Goal: Obtain resource: Download file/media

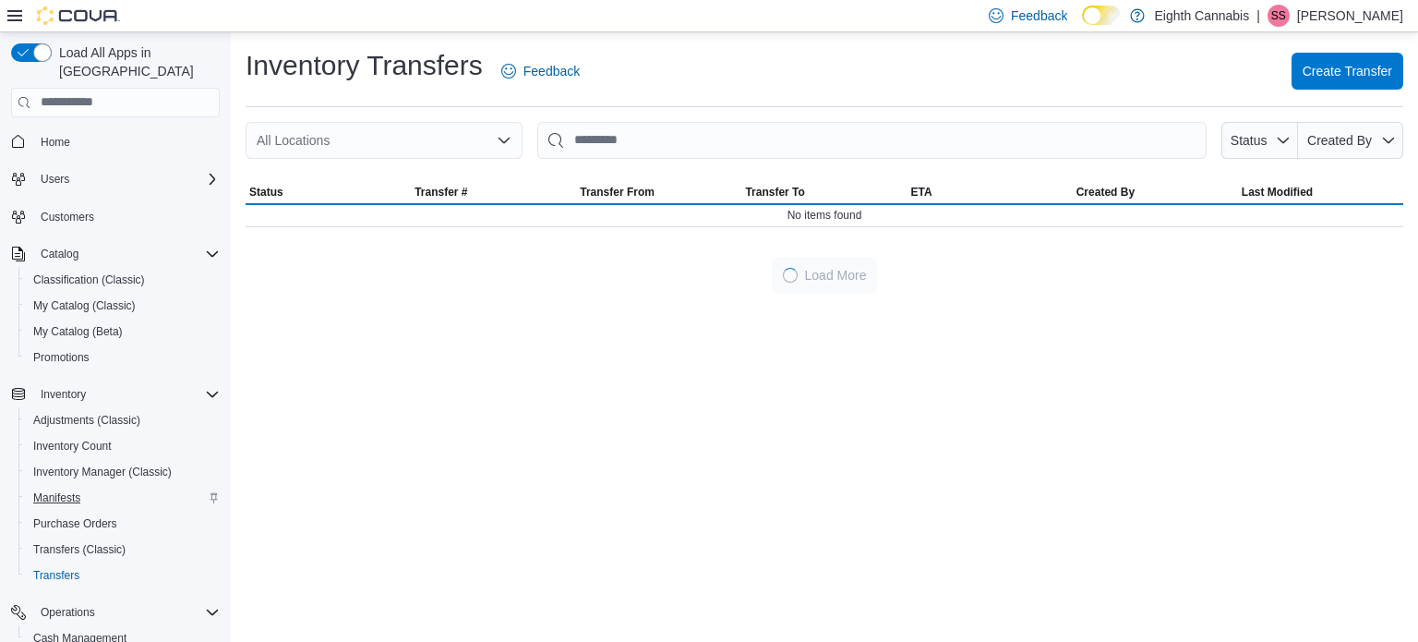
scroll to position [185, 0]
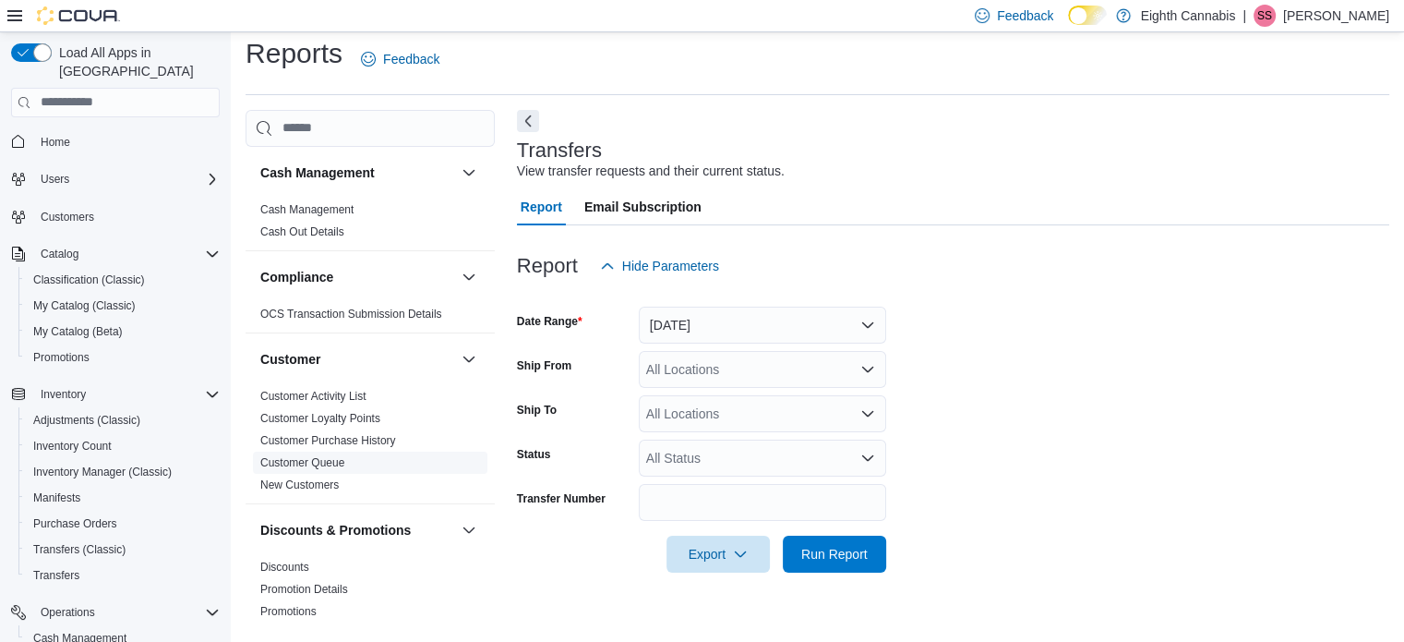
scroll to position [369, 0]
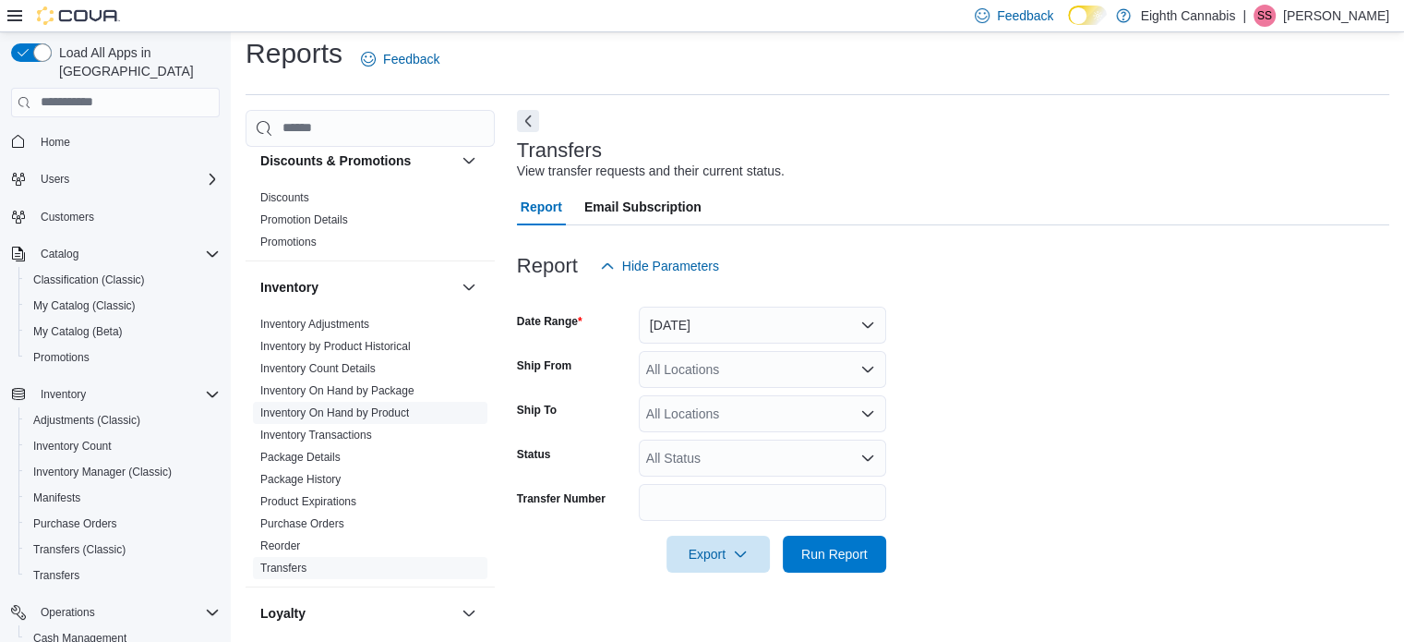
click at [344, 412] on link "Inventory On Hand by Product" at bounding box center [334, 412] width 149 height 13
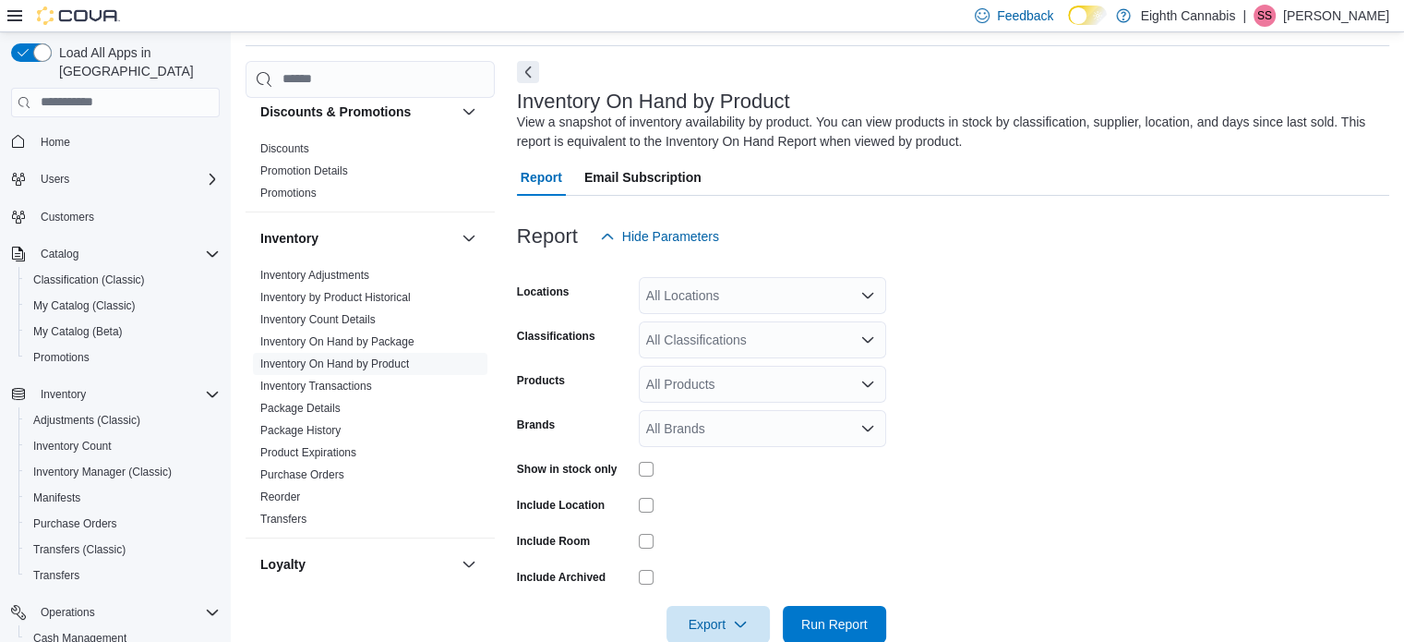
scroll to position [62, 0]
click at [707, 334] on div "All Classifications" at bounding box center [762, 338] width 247 height 37
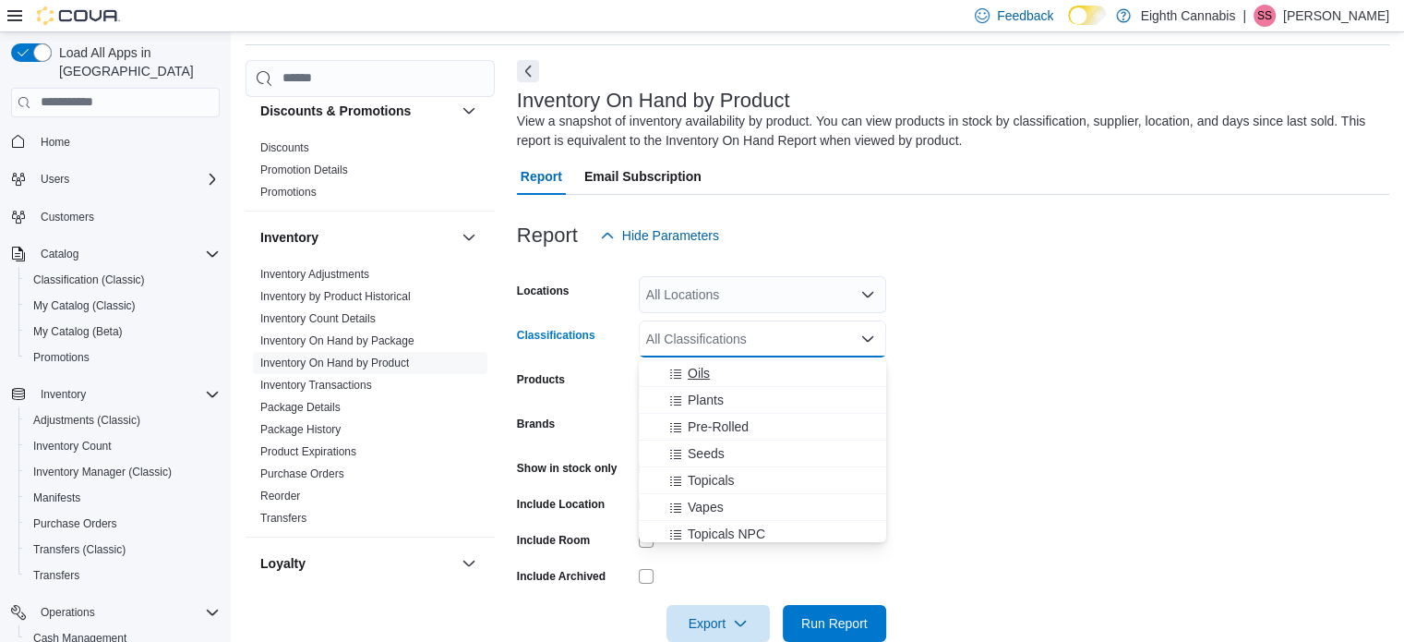
scroll to position [277, 0]
click at [714, 467] on span "Accessories" at bounding box center [713, 468] width 69 height 18
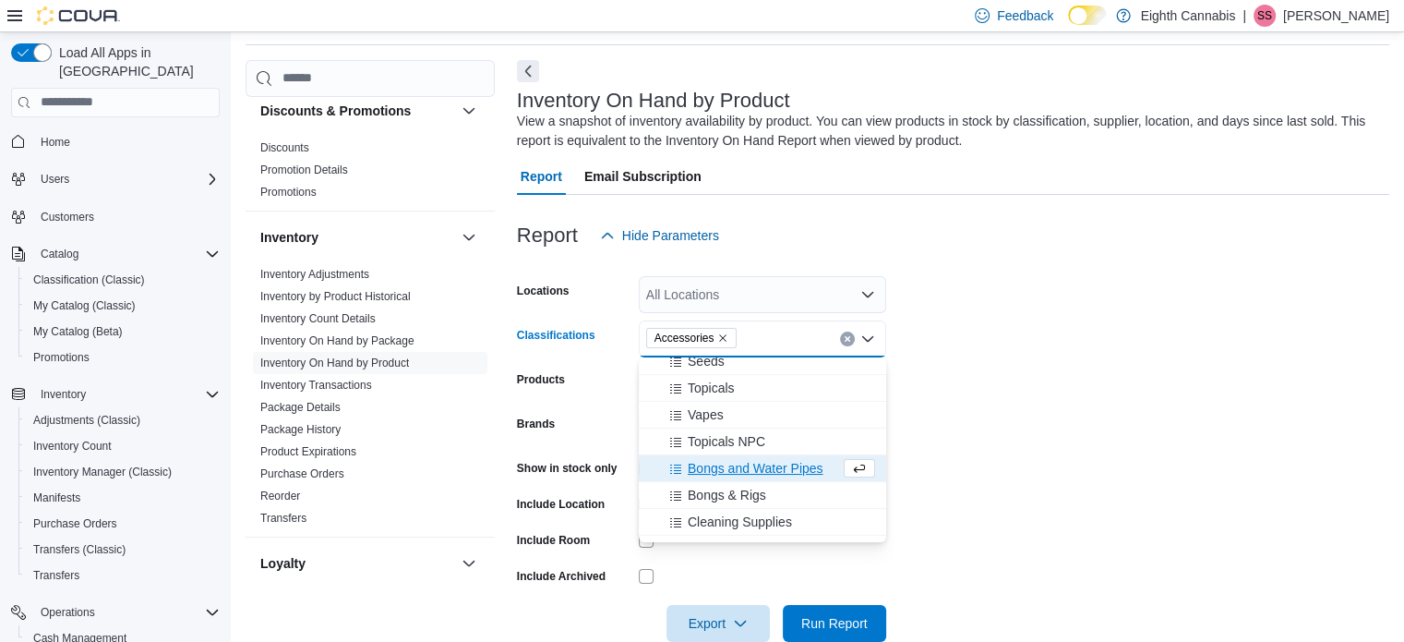
click at [1069, 387] on form "Locations All Locations Classifications Accessories Combo box. Selected. Access…" at bounding box center [953, 448] width 873 height 388
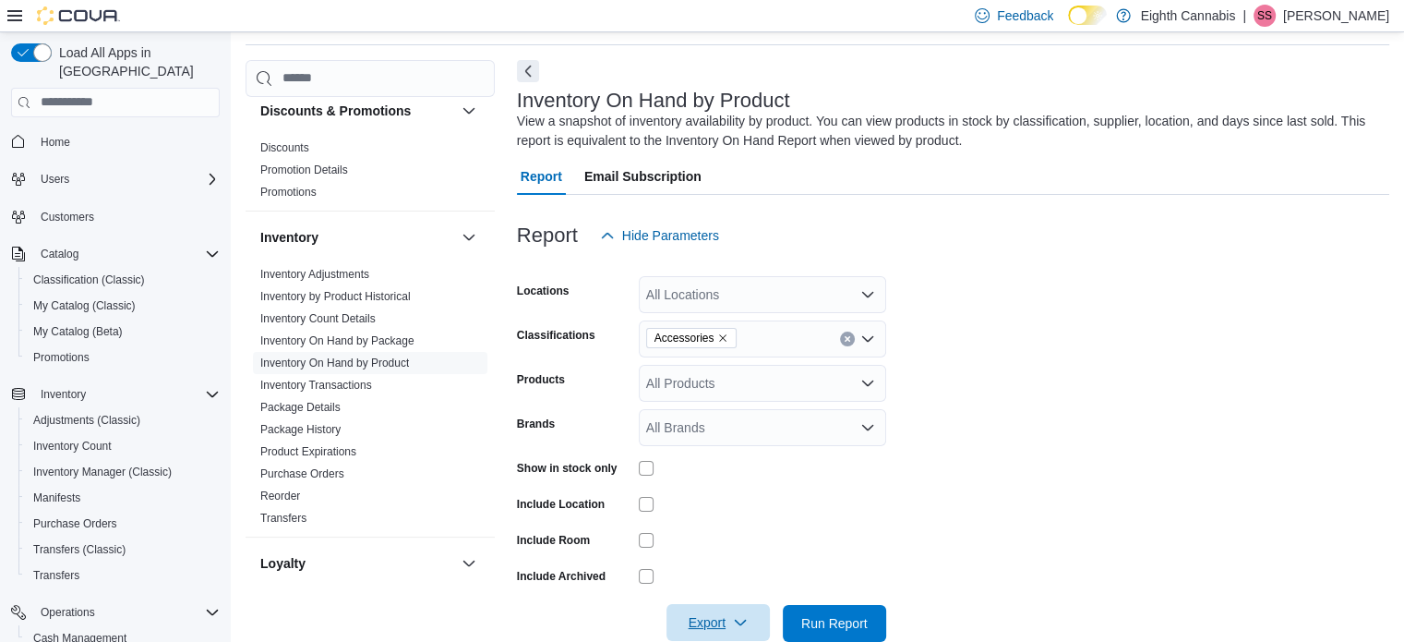
click at [735, 622] on icon "button" at bounding box center [740, 622] width 15 height 15
click at [709, 509] on span "Export to Excel" at bounding box center [721, 509] width 83 height 15
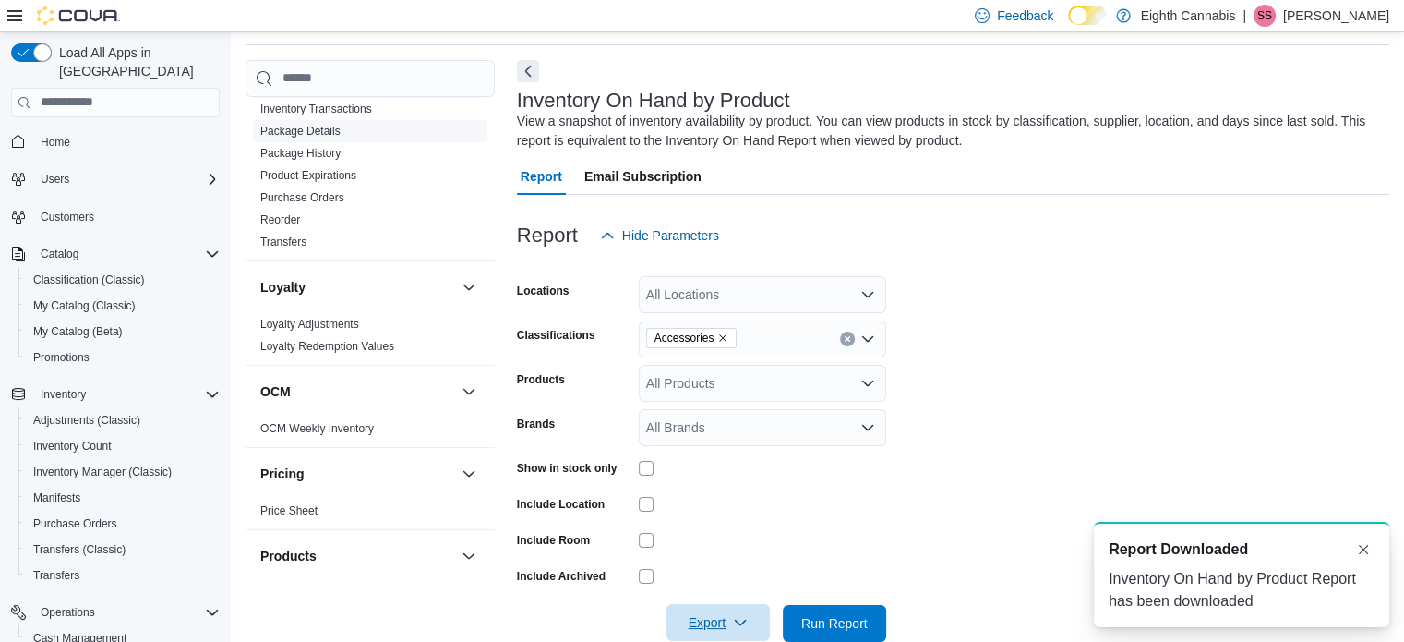
scroll to position [646, 0]
drag, startPoint x: 267, startPoint y: 214, endPoint x: 514, endPoint y: 333, distance: 274.6
click at [267, 213] on link "Reorder" at bounding box center [280, 218] width 40 height 13
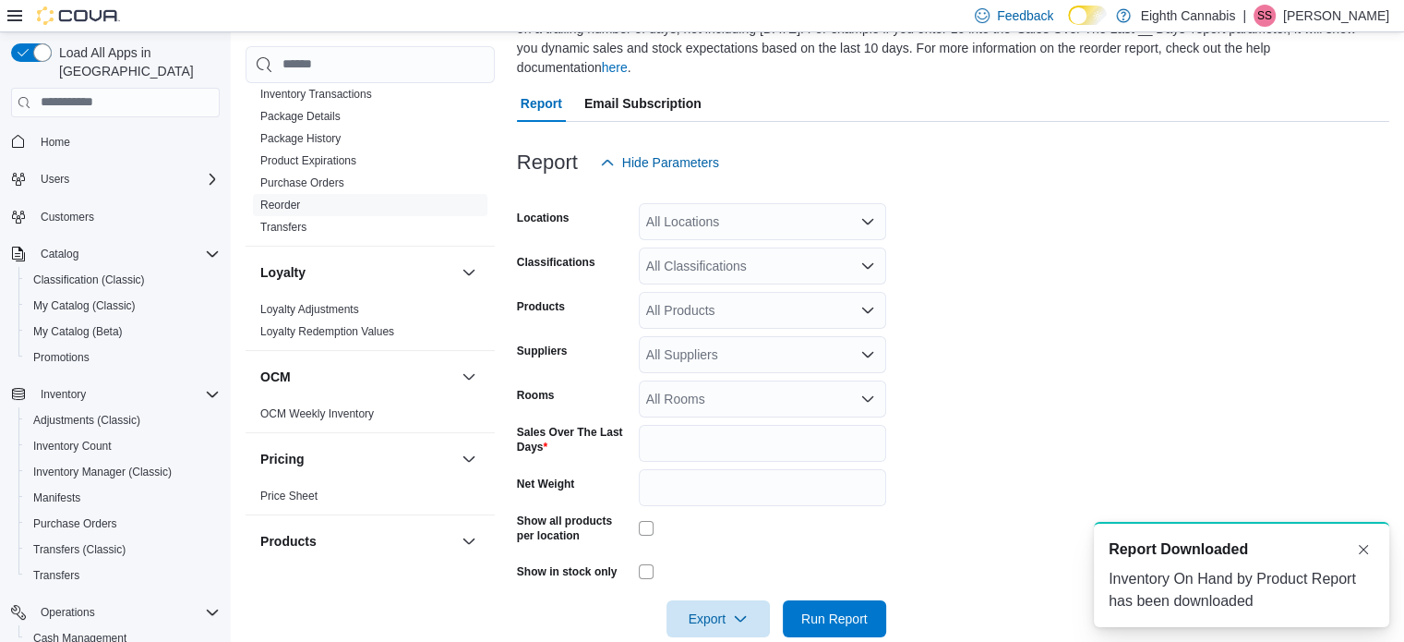
scroll to position [186, 0]
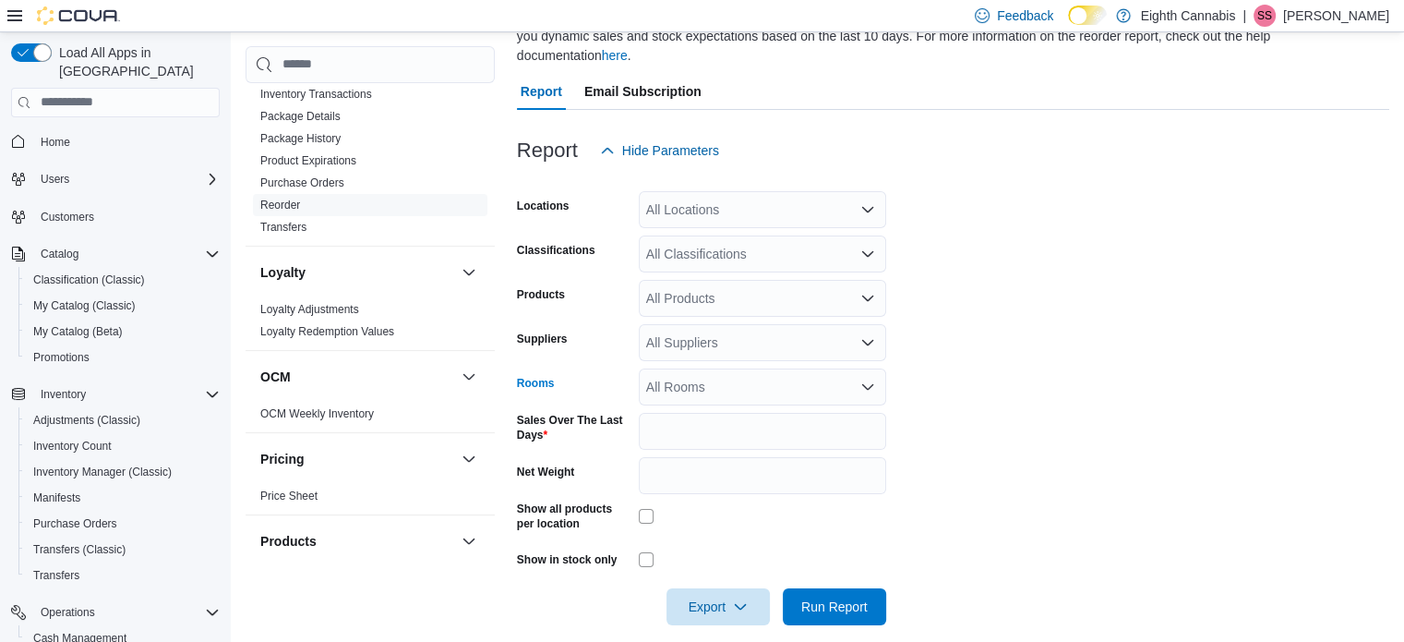
click at [716, 368] on div "All Rooms" at bounding box center [762, 386] width 247 height 37
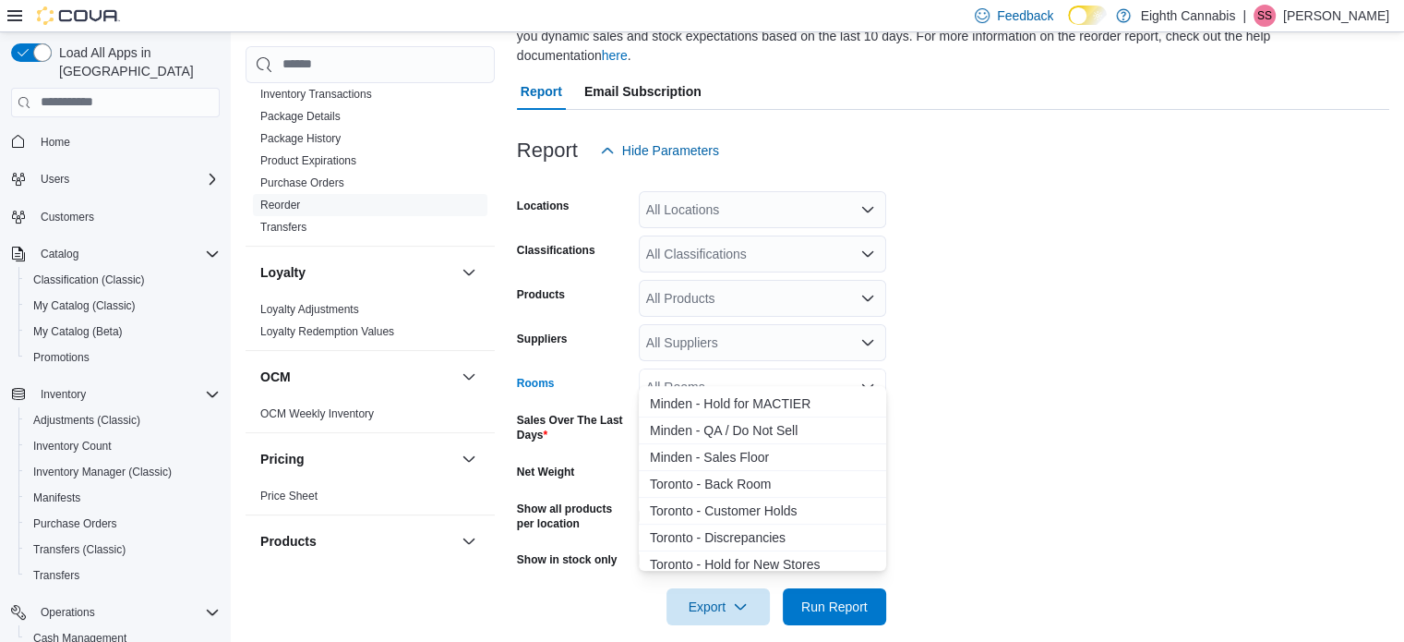
scroll to position [619, 0]
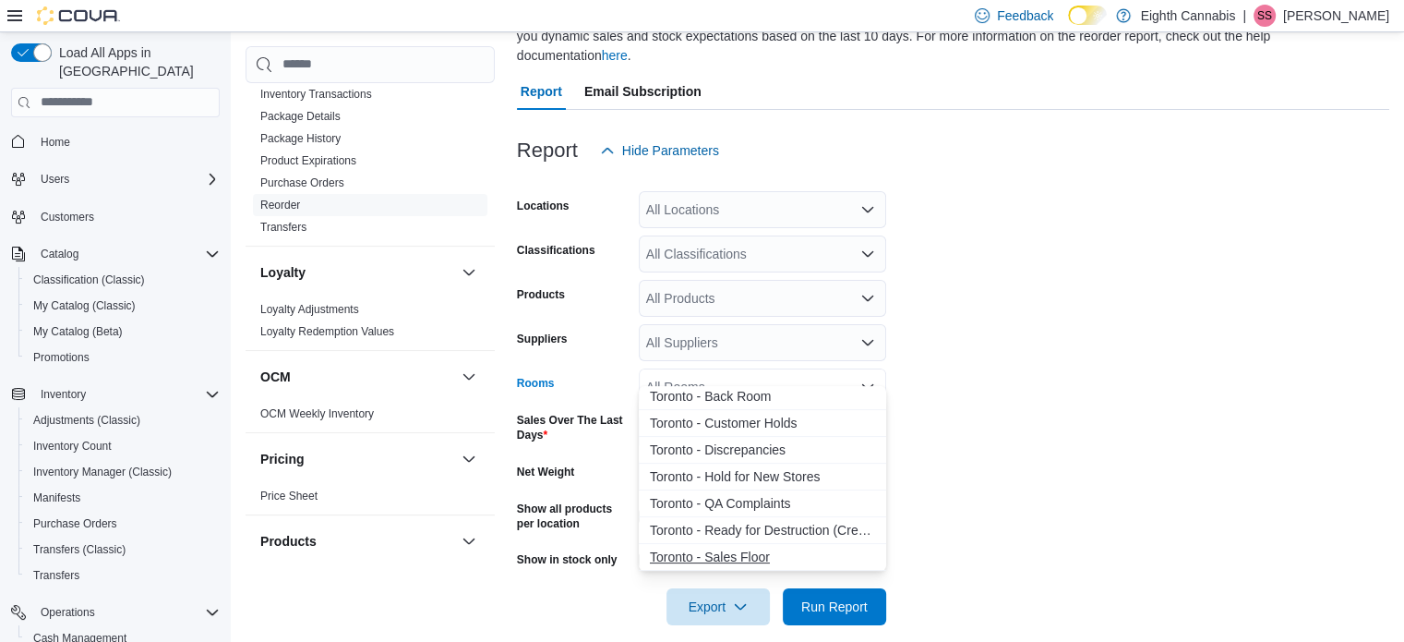
click at [732, 551] on span "Toronto - Sales Floor" at bounding box center [762, 557] width 225 height 18
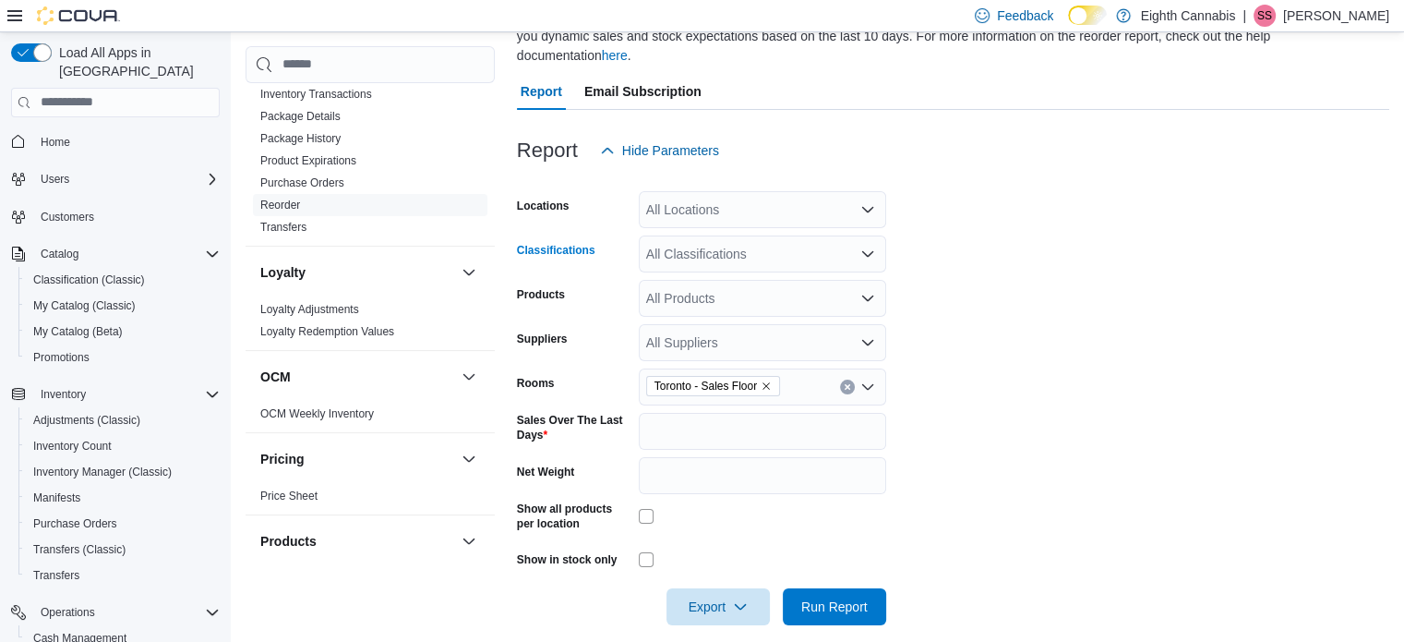
click at [683, 235] on div "All Classifications" at bounding box center [762, 253] width 247 height 37
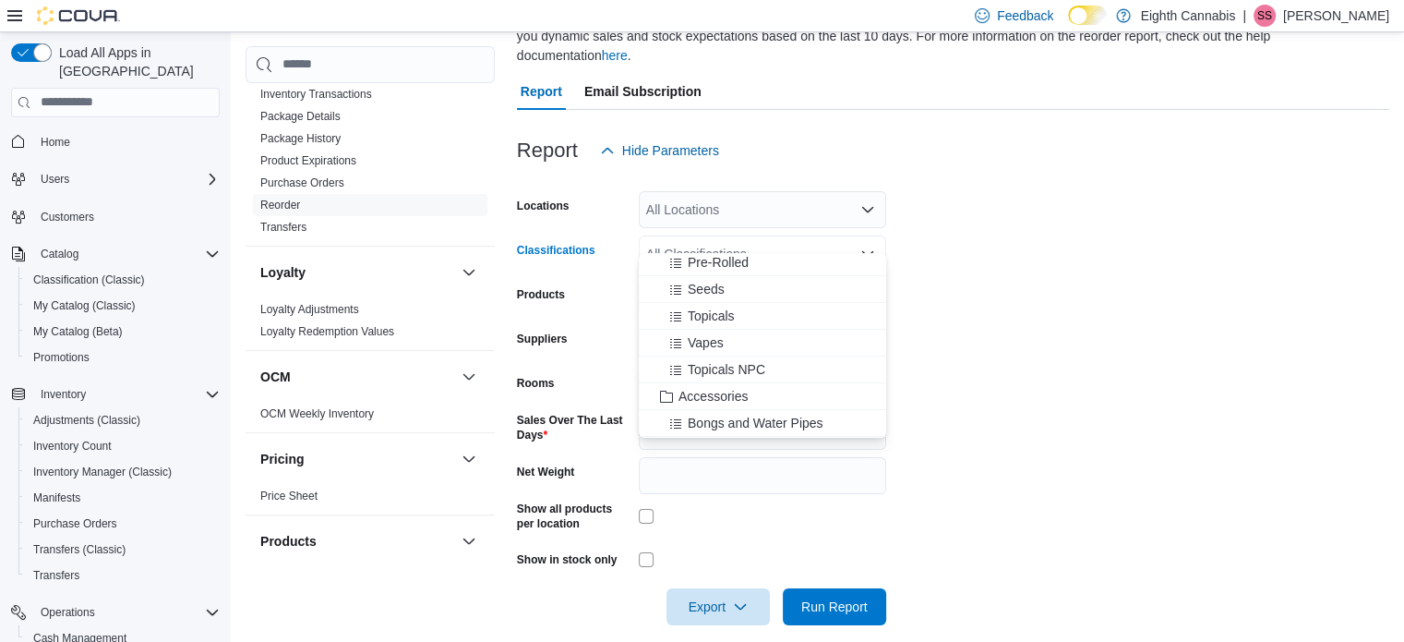
scroll to position [277, 0]
click at [698, 357] on span "Accessories" at bounding box center [713, 364] width 69 height 18
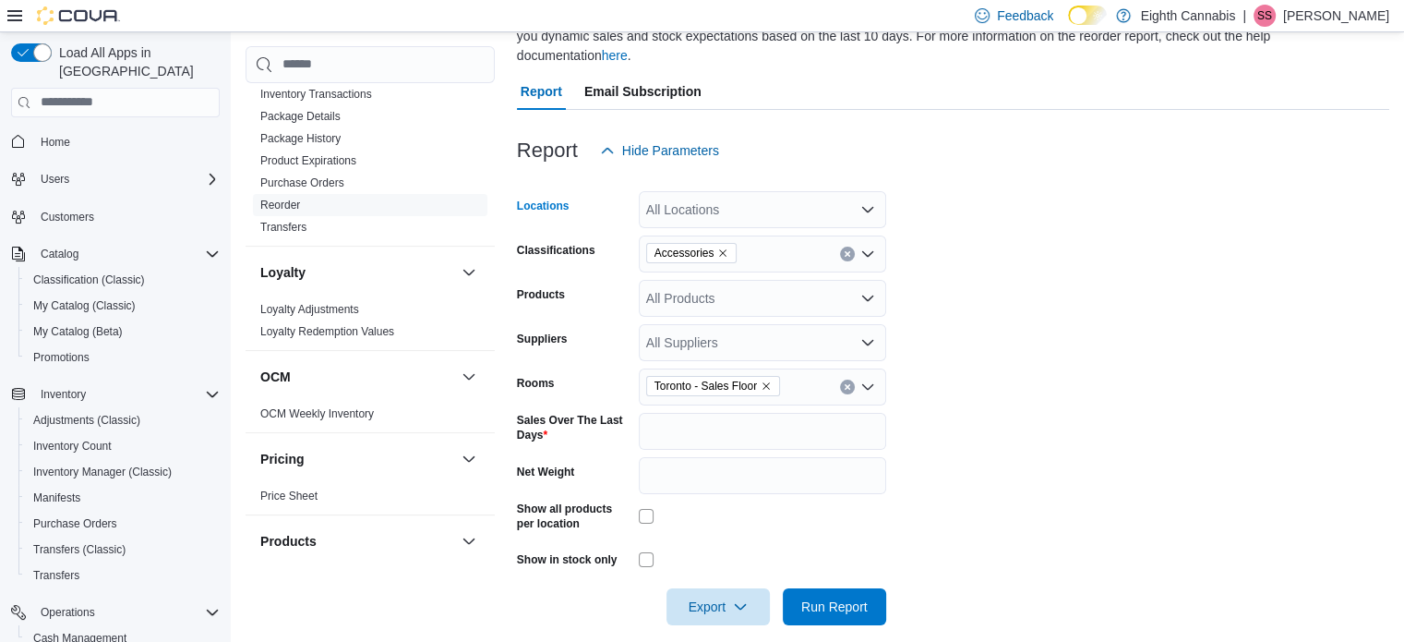
click at [699, 191] on div "All Locations" at bounding box center [762, 209] width 247 height 37
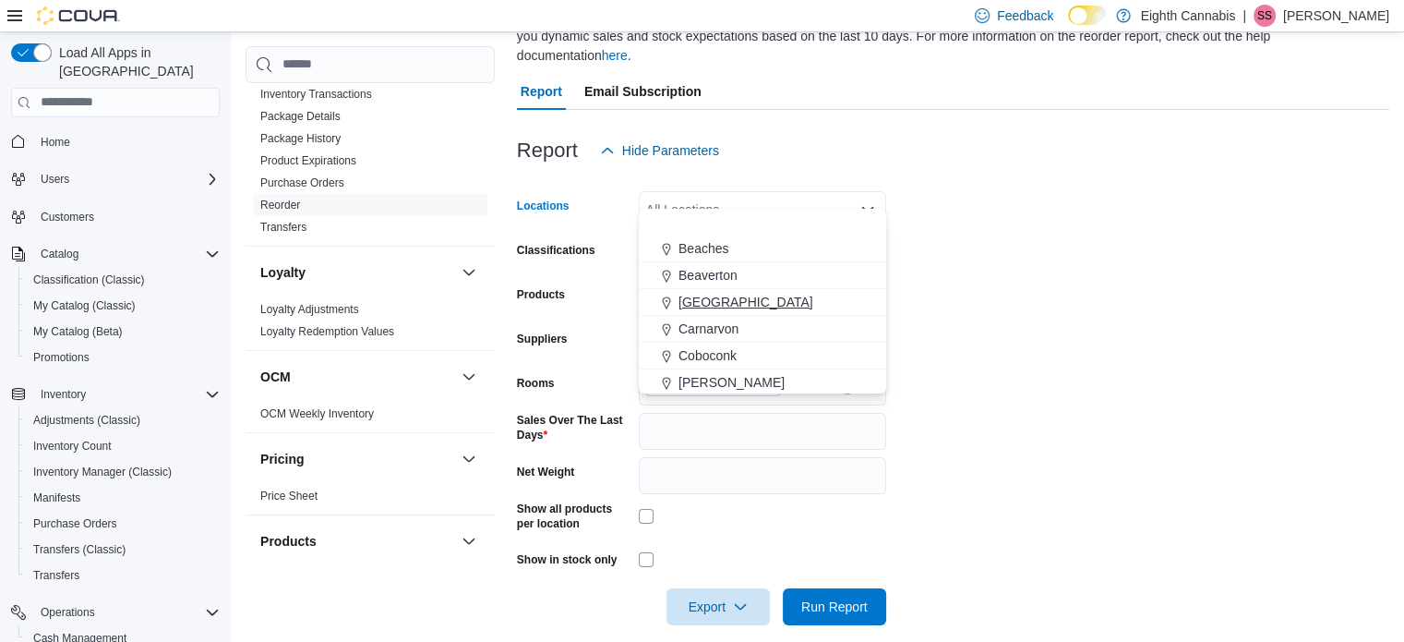
scroll to position [110, 0]
click at [696, 378] on span "[GEOGRAPHIC_DATA]" at bounding box center [746, 379] width 135 height 18
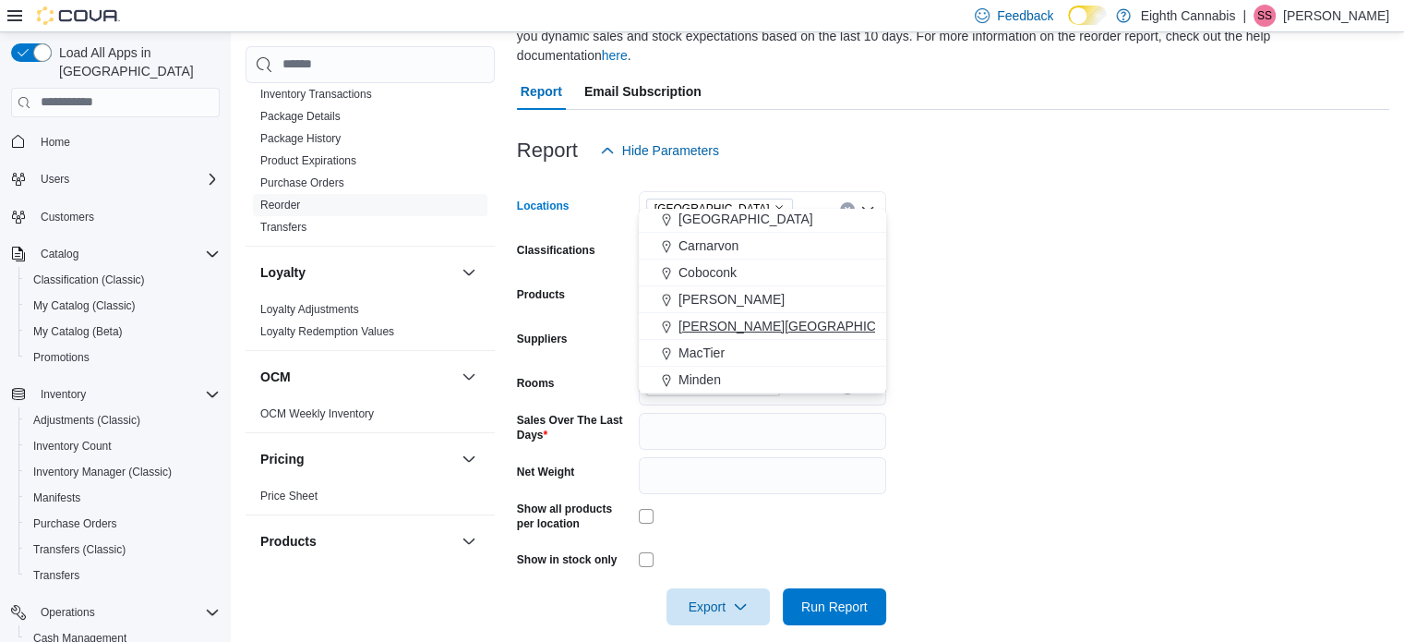
scroll to position [83, 0]
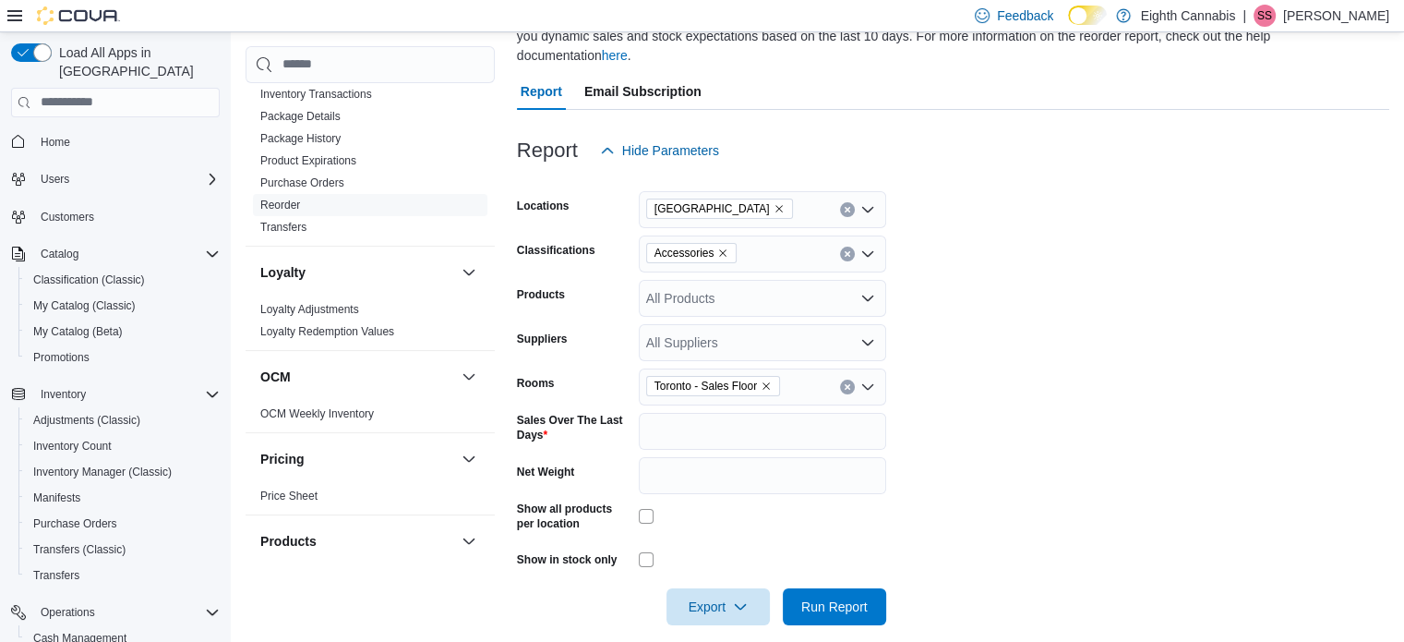
click at [755, 545] on div at bounding box center [762, 559] width 247 height 29
click at [713, 587] on span "Export" at bounding box center [718, 605] width 81 height 37
click at [685, 471] on span "Export to Excel" at bounding box center [721, 473] width 83 height 15
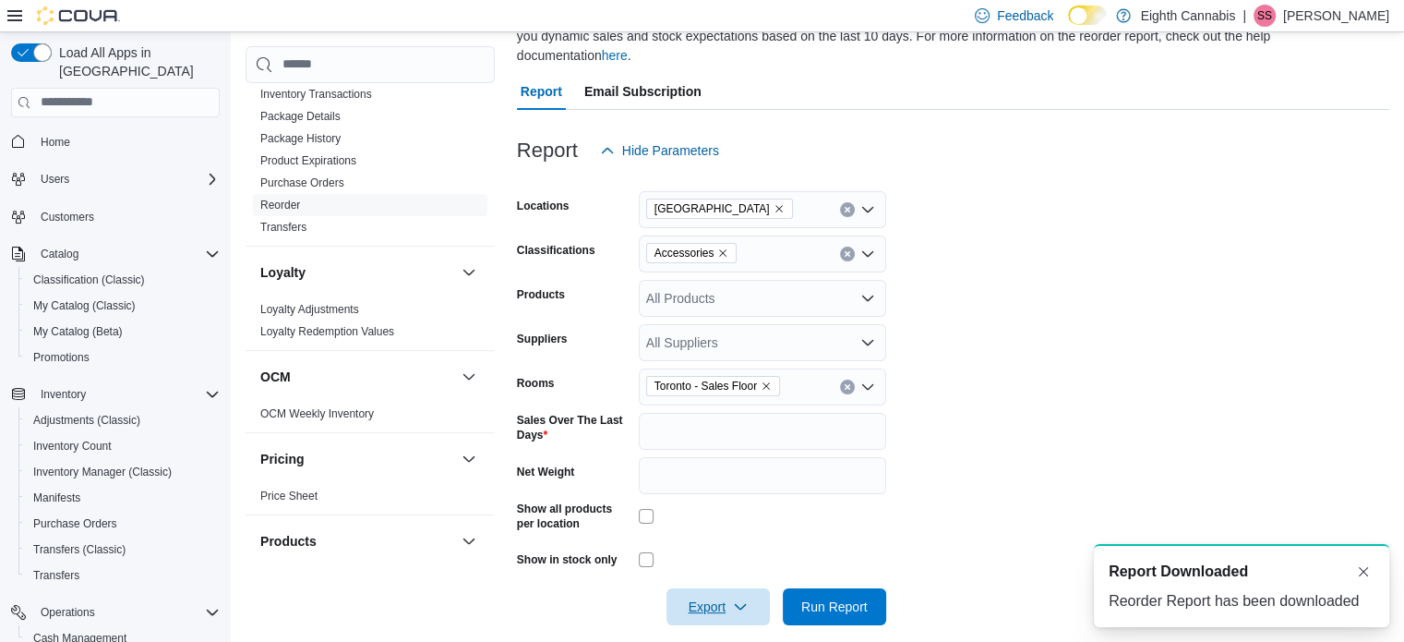
scroll to position [0, 0]
click at [765, 380] on icon "Remove Toronto - Sales Floor from selection in this group" at bounding box center [766, 385] width 11 height 11
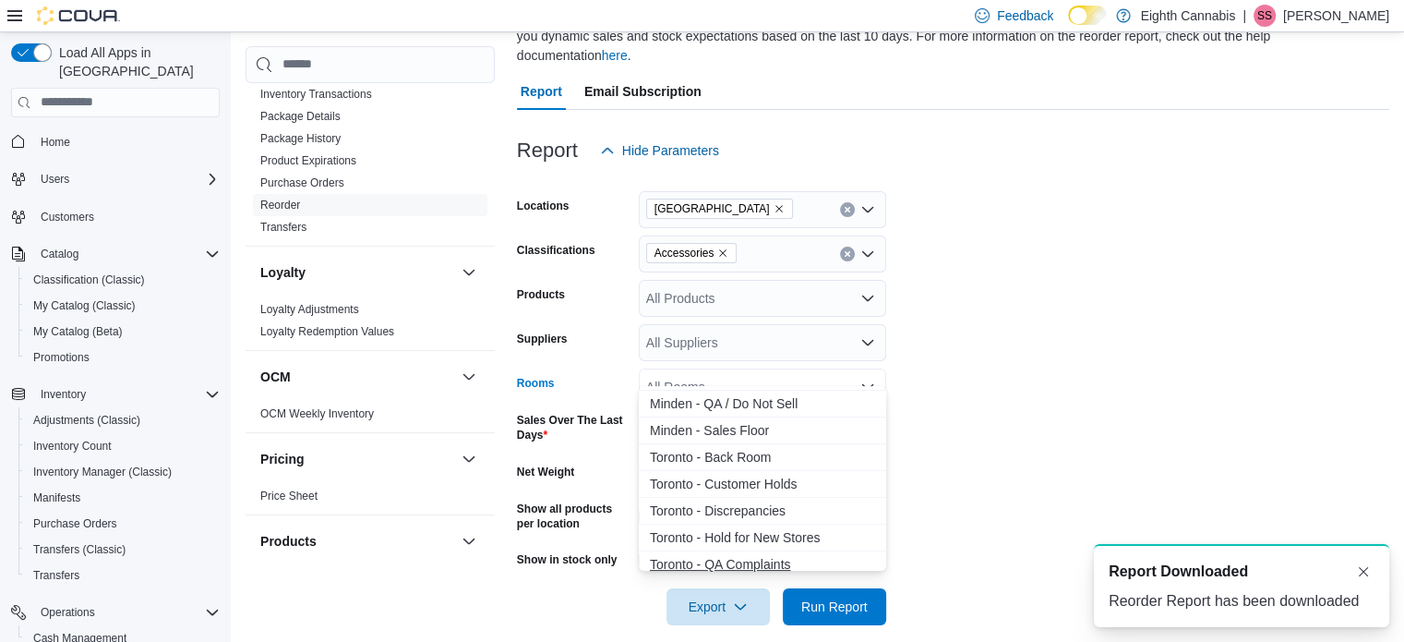
scroll to position [526, 0]
click at [719, 462] on span "Minden - Sales Floor" at bounding box center [762, 461] width 225 height 18
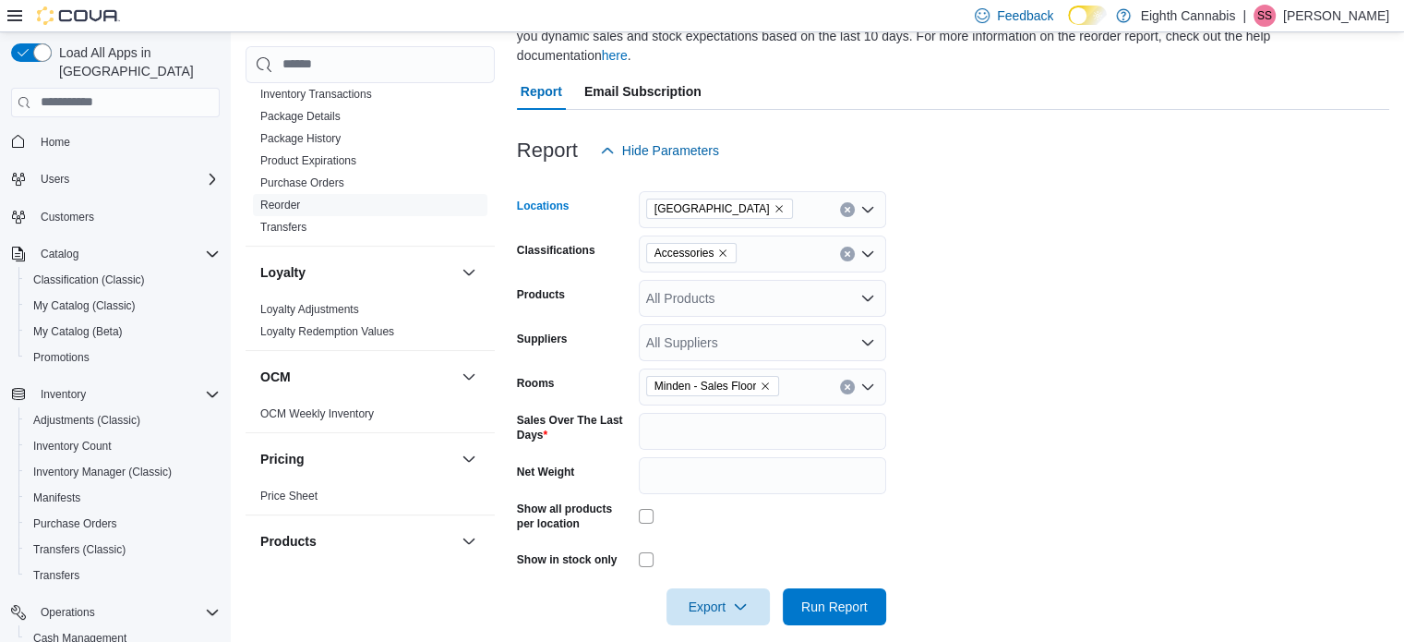
click at [774, 203] on icon "Remove Toronto from selection in this group" at bounding box center [779, 208] width 11 height 11
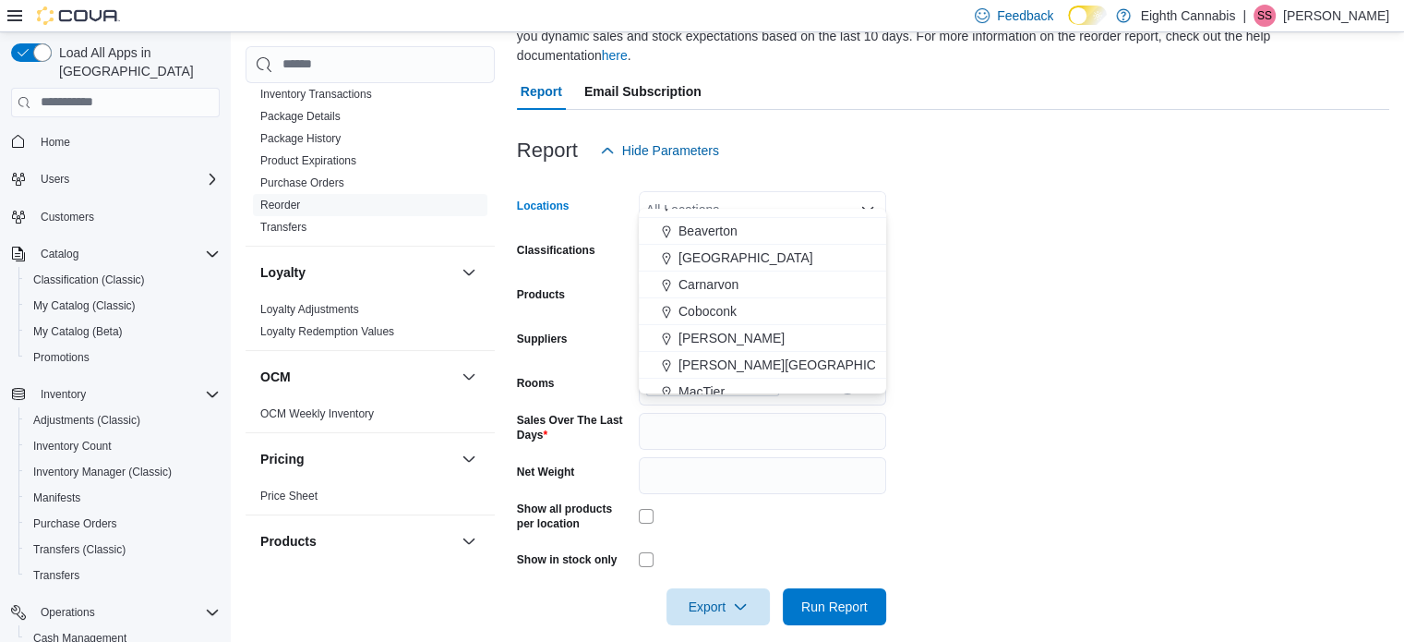
scroll to position [110, 0]
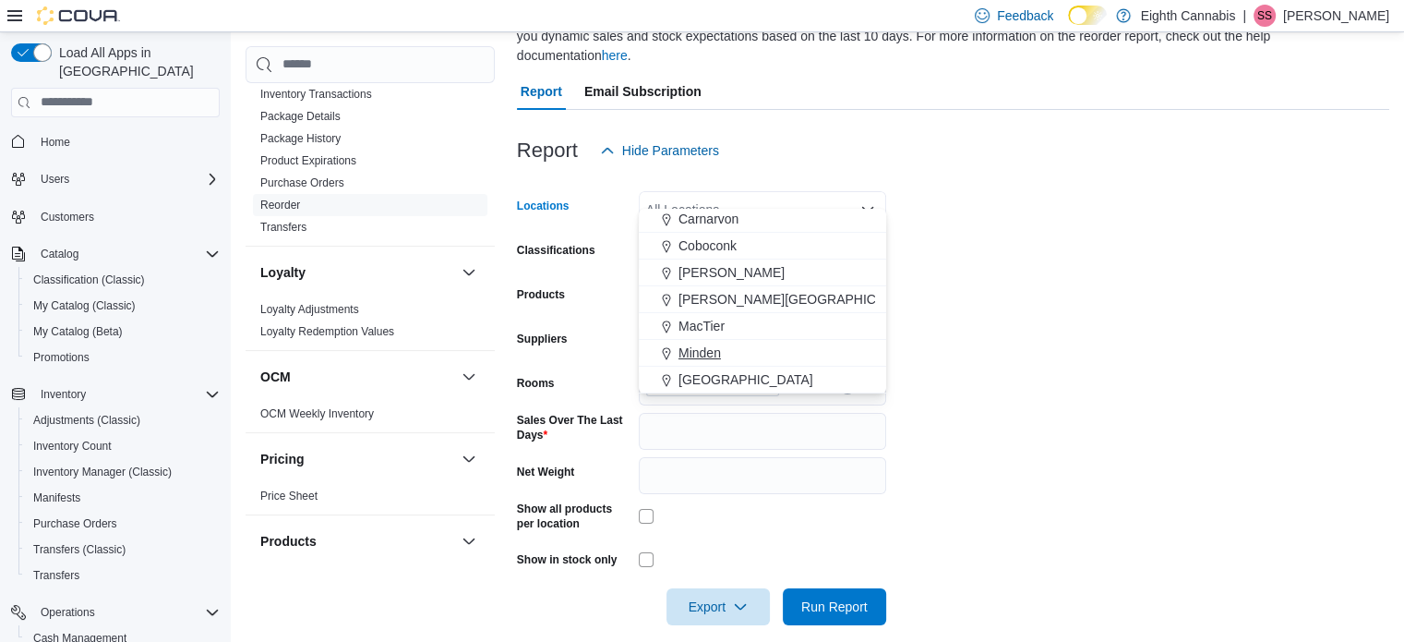
click at [696, 347] on span "Minden" at bounding box center [700, 352] width 42 height 18
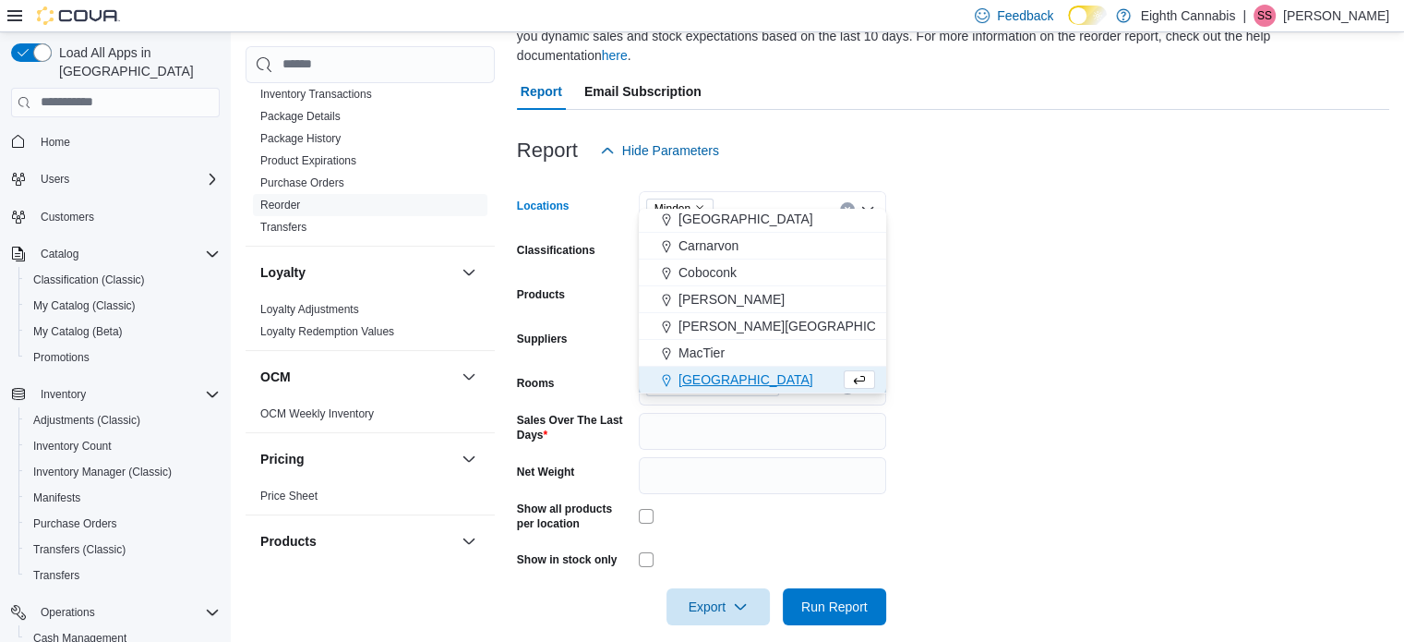
scroll to position [83, 0]
click at [728, 589] on span "Export" at bounding box center [718, 605] width 81 height 37
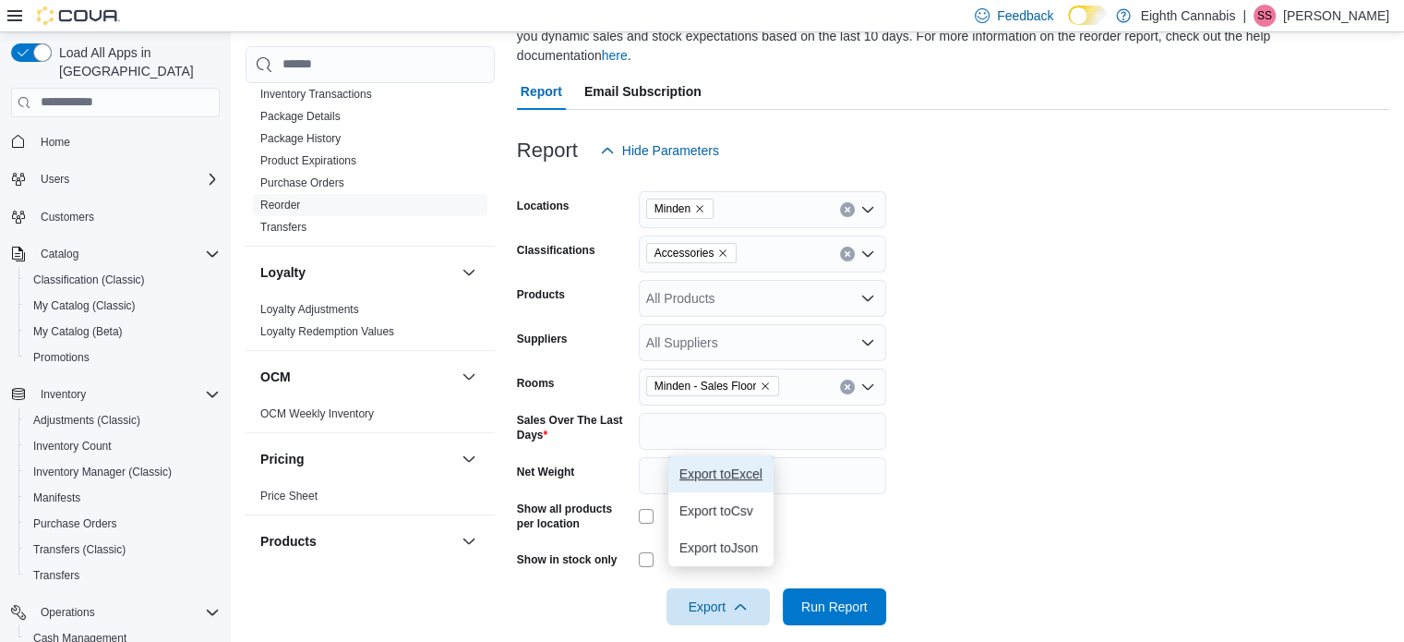
click at [715, 474] on span "Export to Excel" at bounding box center [721, 473] width 83 height 15
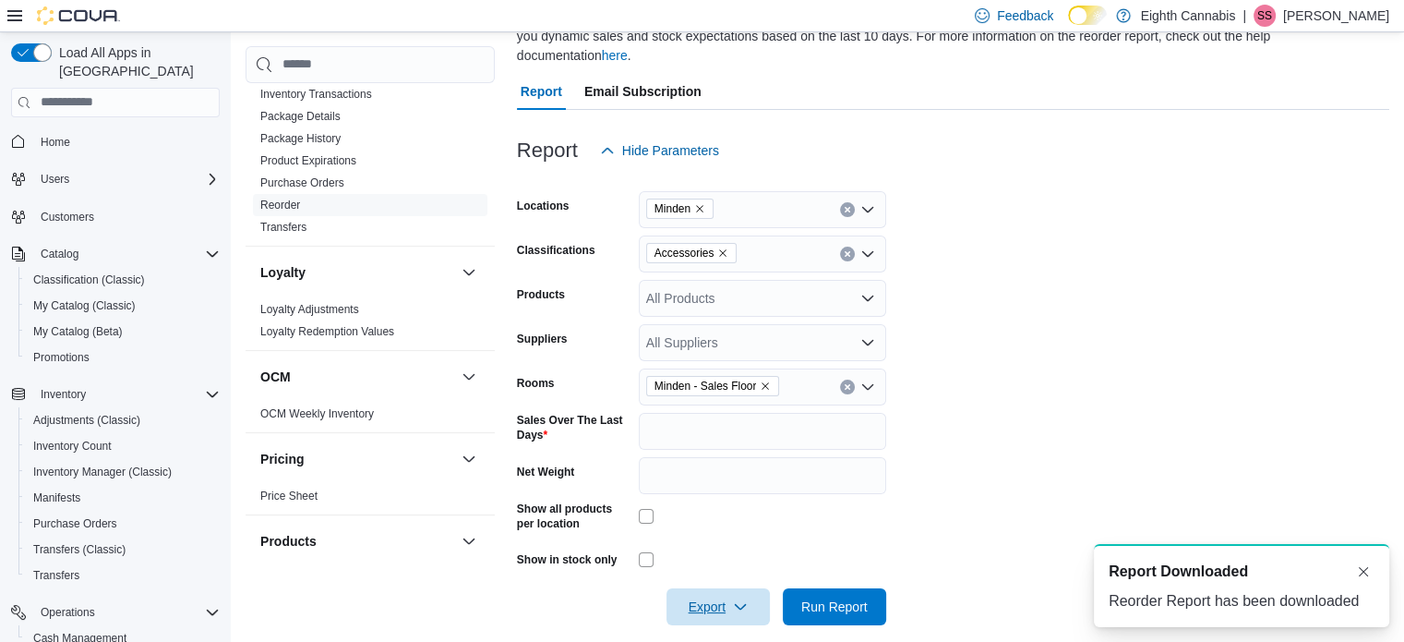
scroll to position [0, 0]
click at [765, 382] on icon "Remove Minden - Sales Floor from selection in this group" at bounding box center [766, 385] width 7 height 7
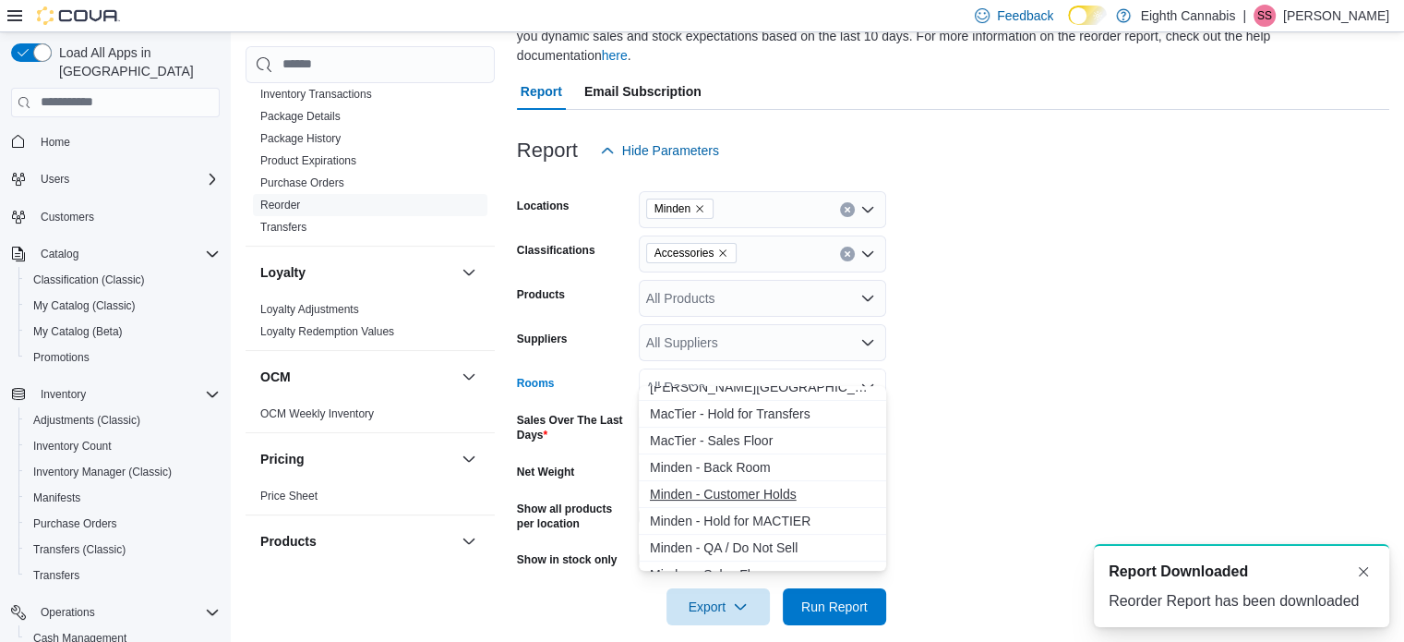
scroll to position [369, 0]
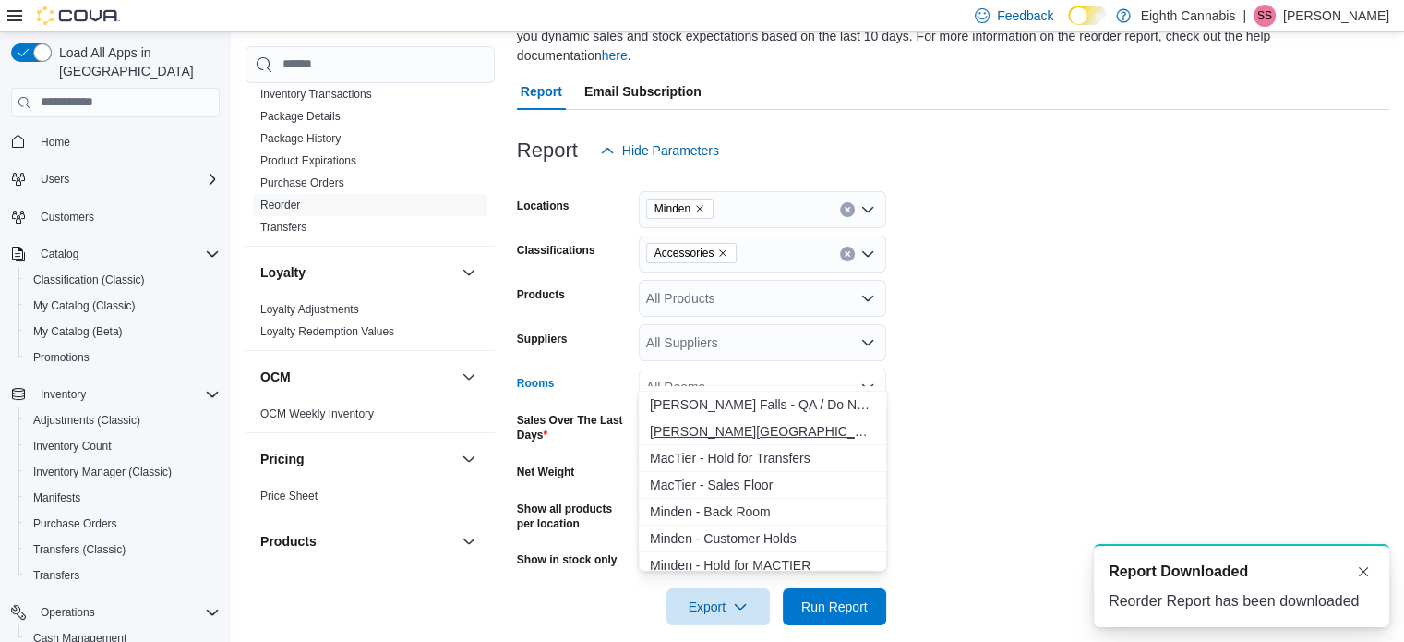
click at [706, 427] on span "Fenelon Falls - Sales Floor" at bounding box center [762, 431] width 225 height 18
click at [698, 205] on icon "Remove Minden from selection in this group" at bounding box center [699, 208] width 7 height 7
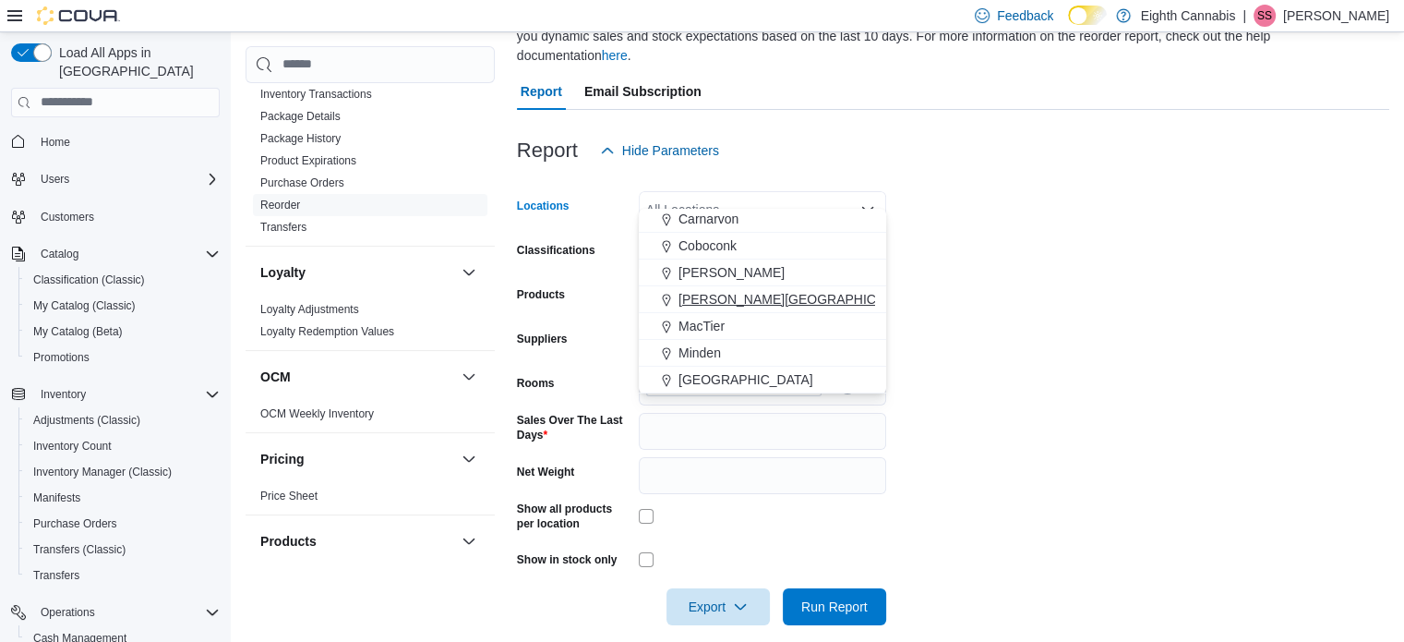
click at [704, 301] on span "Fenelon Falls" at bounding box center [799, 299] width 241 height 18
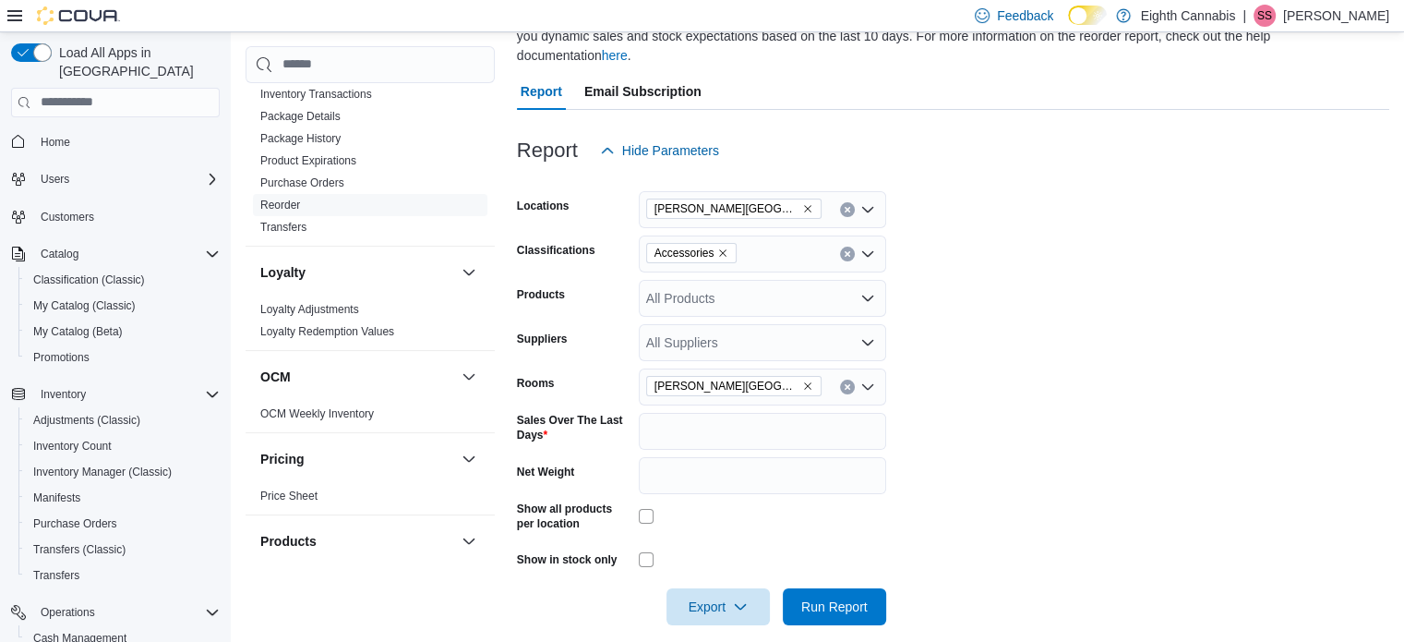
click at [1056, 513] on form "Locations Fenelon Falls Classifications Accessories Products All Products Suppl…" at bounding box center [953, 397] width 873 height 456
click at [724, 595] on span "Export" at bounding box center [718, 605] width 81 height 37
click at [697, 479] on span "Export to Excel" at bounding box center [721, 473] width 83 height 15
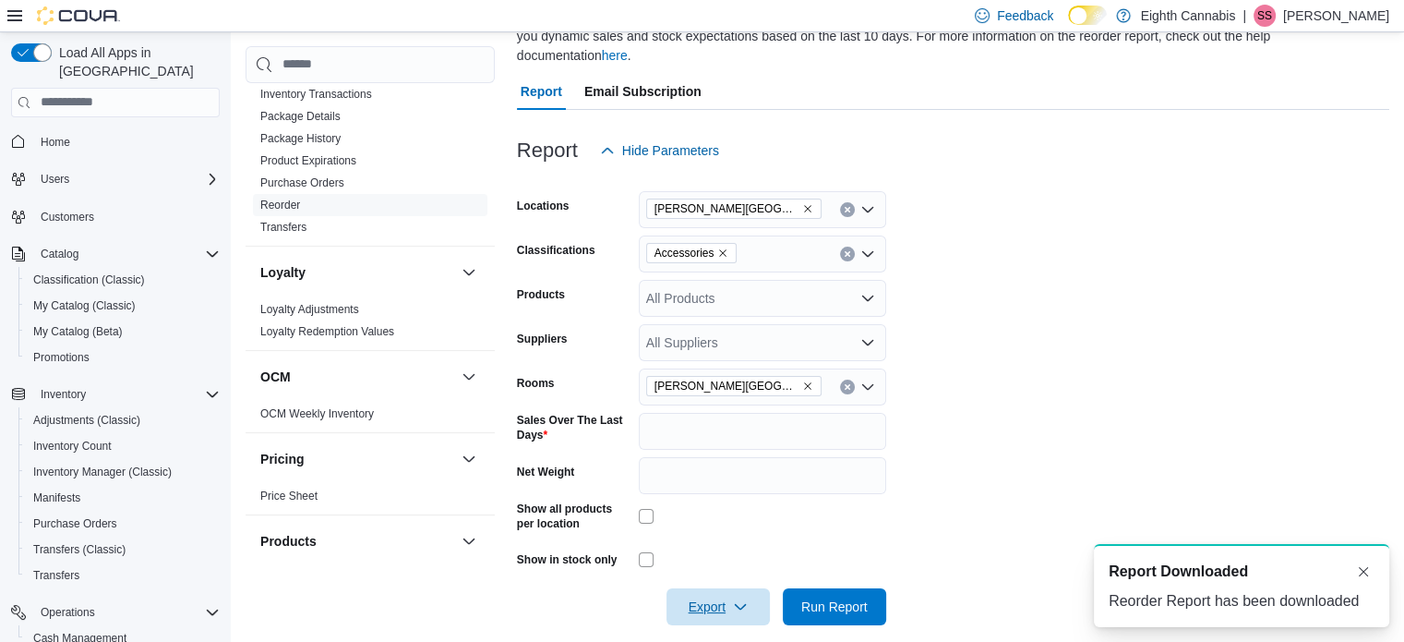
scroll to position [0, 0]
click at [802, 380] on icon "Remove Fenelon Falls - Sales Floor from selection in this group" at bounding box center [807, 385] width 11 height 11
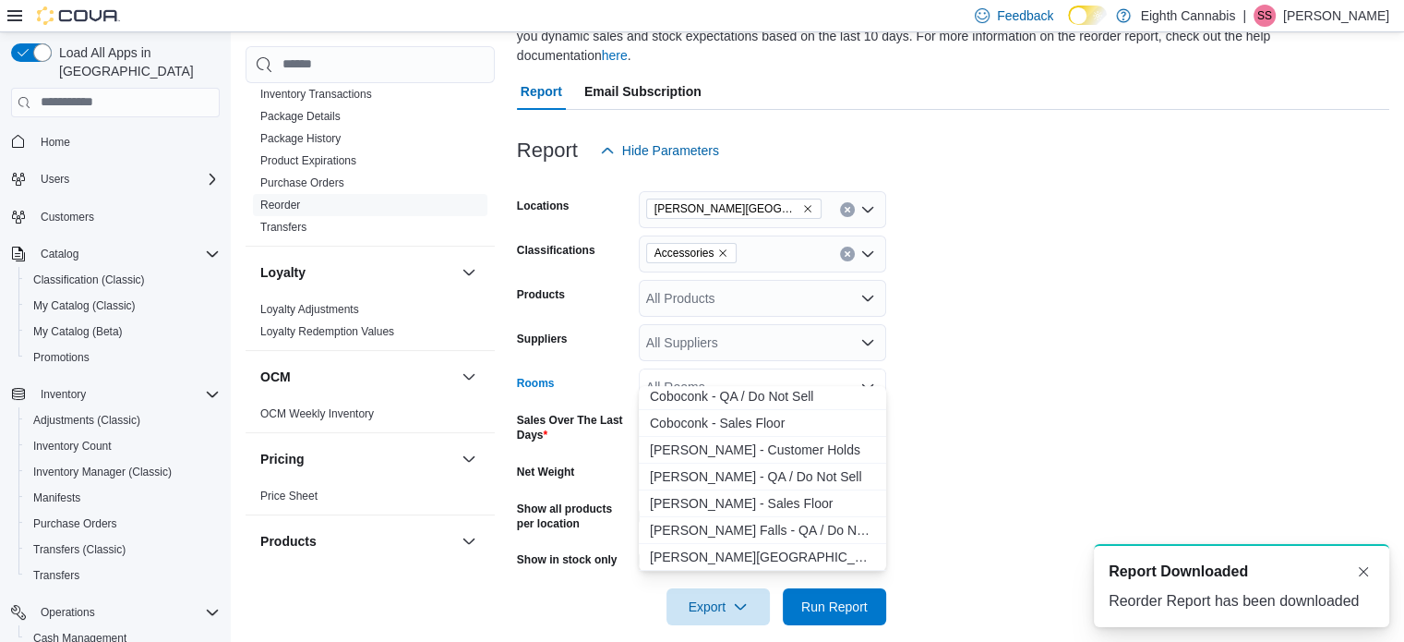
scroll to position [277, 0]
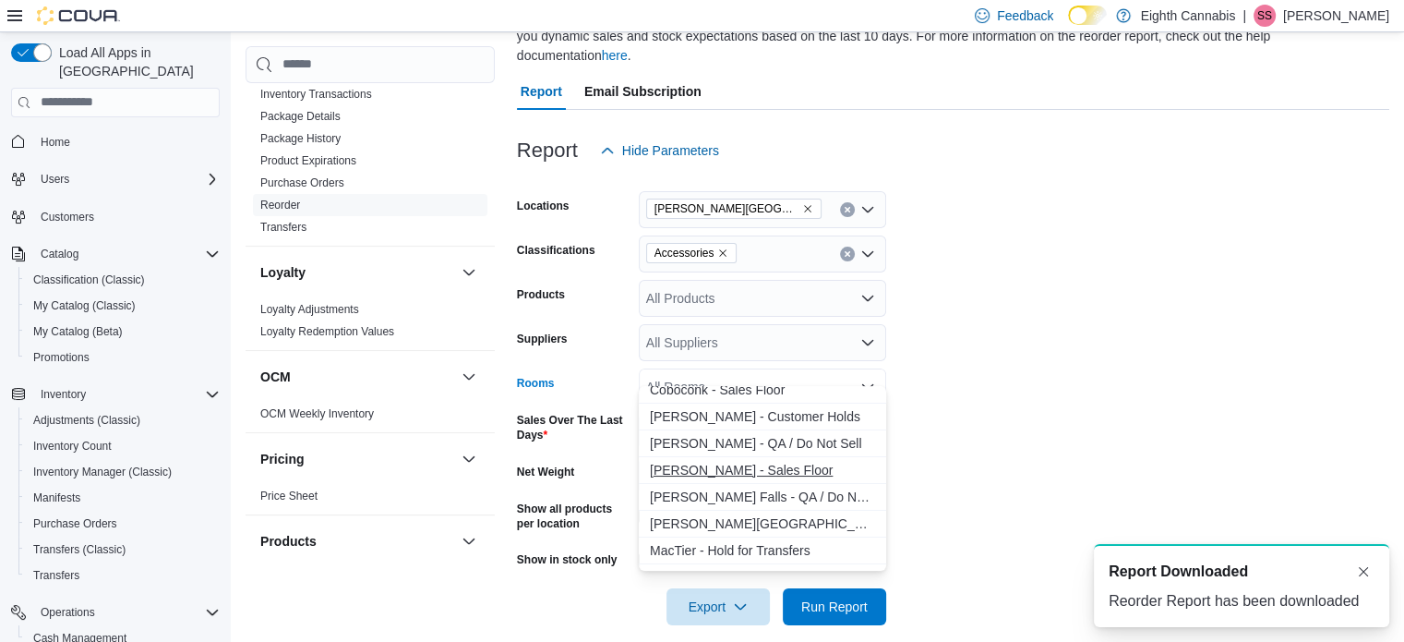
click at [712, 467] on span "Danforth - Sales Floor" at bounding box center [762, 470] width 225 height 18
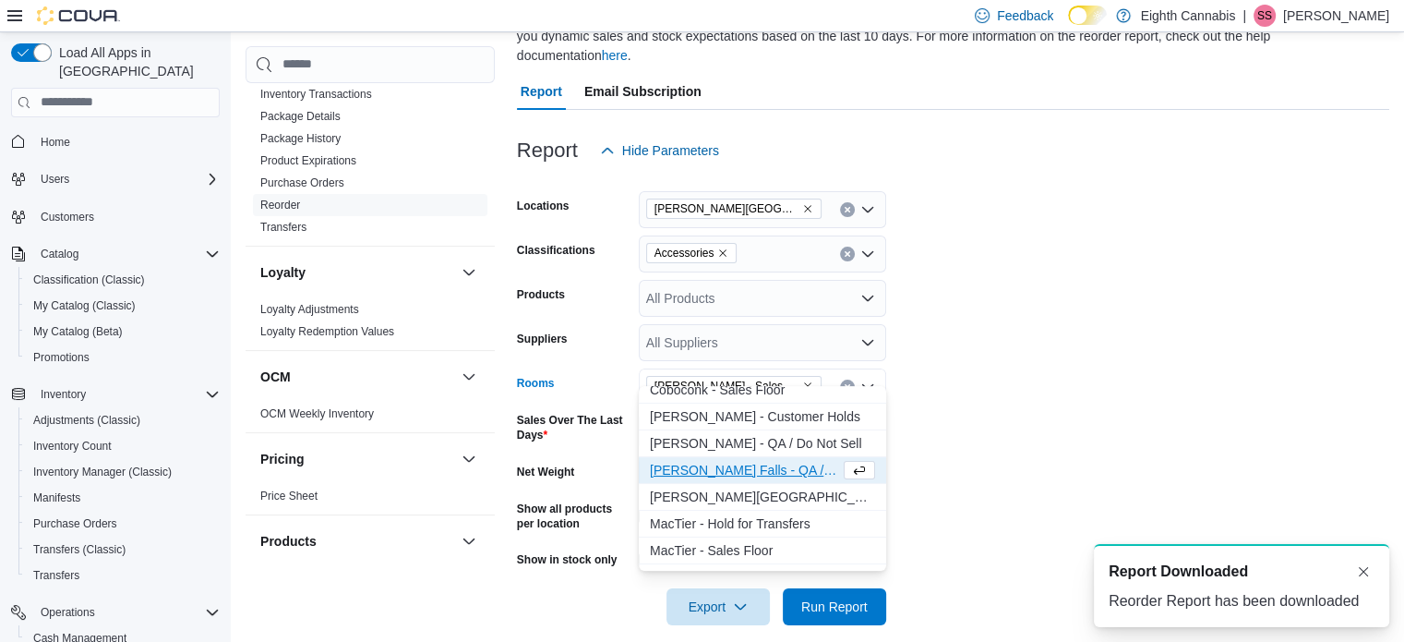
click at [802, 203] on icon "Remove Fenelon Falls from selection in this group" at bounding box center [807, 208] width 11 height 11
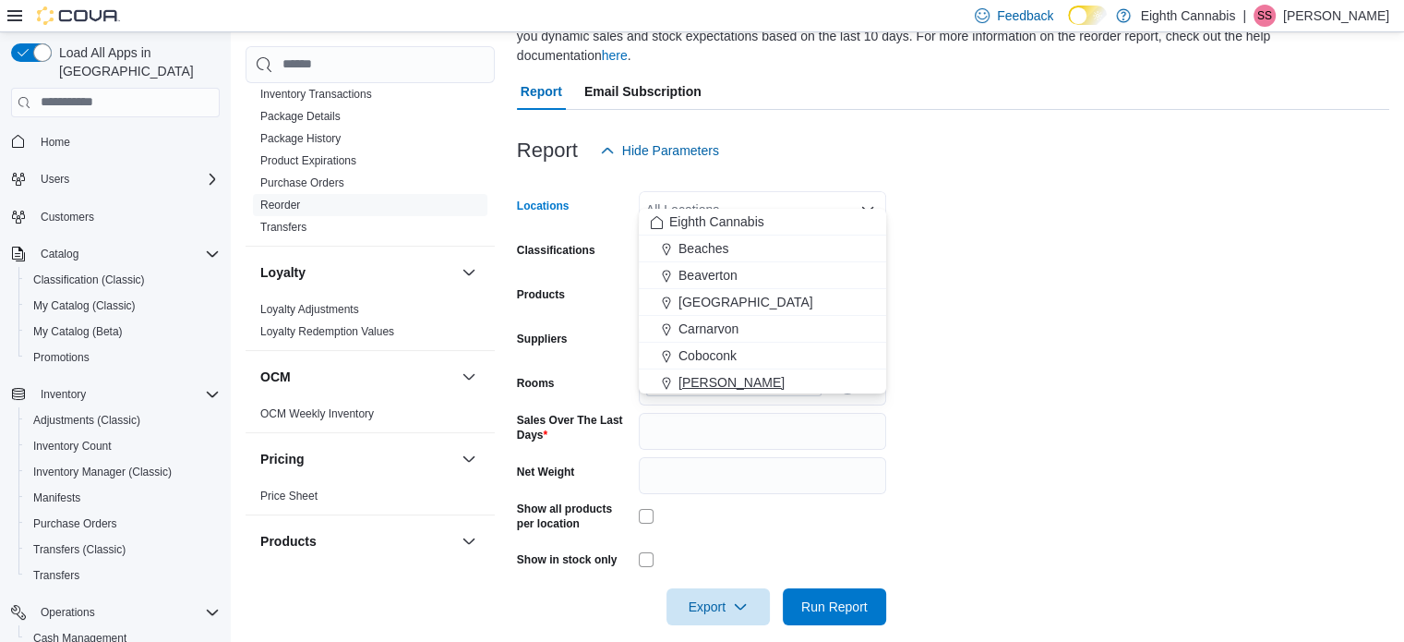
click at [703, 383] on span "[PERSON_NAME]" at bounding box center [732, 382] width 106 height 18
drag, startPoint x: 1083, startPoint y: 379, endPoint x: 1071, endPoint y: 385, distance: 13.2
click at [1083, 379] on form "Locations Danforth Combo box. Selected. Danforth. Press Backspace to delete Dan…" at bounding box center [953, 397] width 873 height 456
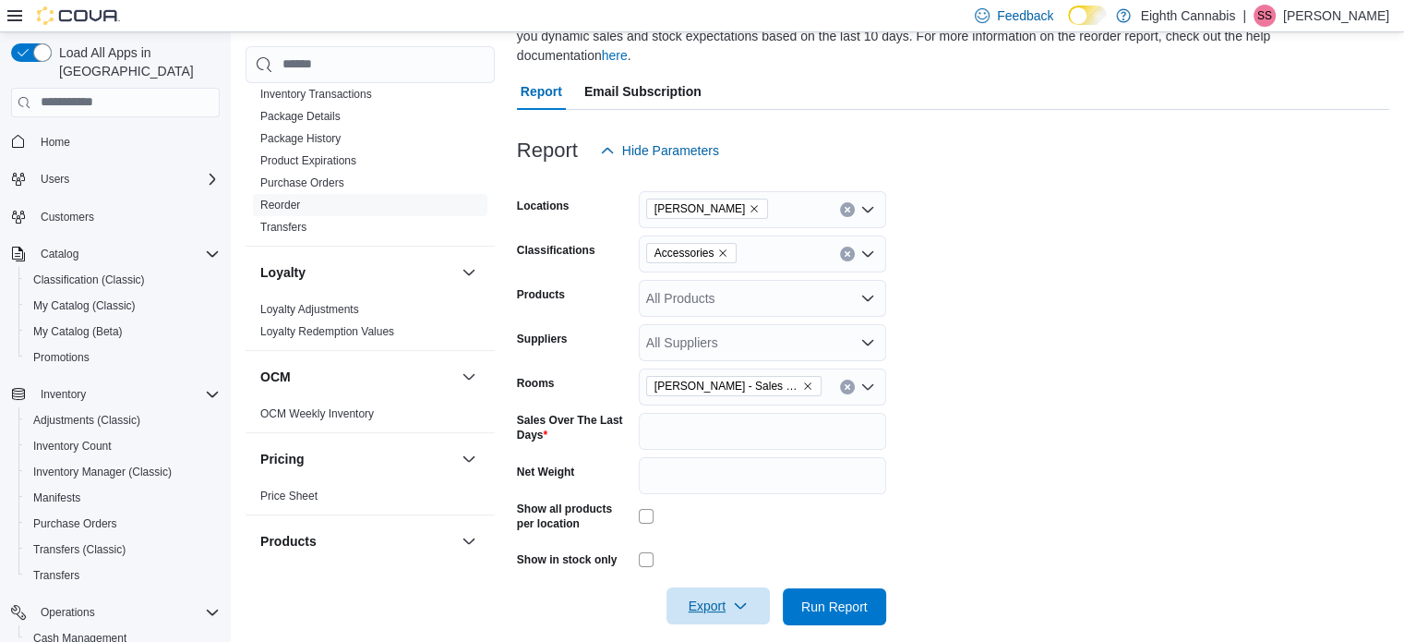
click at [751, 587] on span "Export" at bounding box center [718, 605] width 81 height 37
click at [721, 478] on span "Export to Excel" at bounding box center [721, 473] width 83 height 15
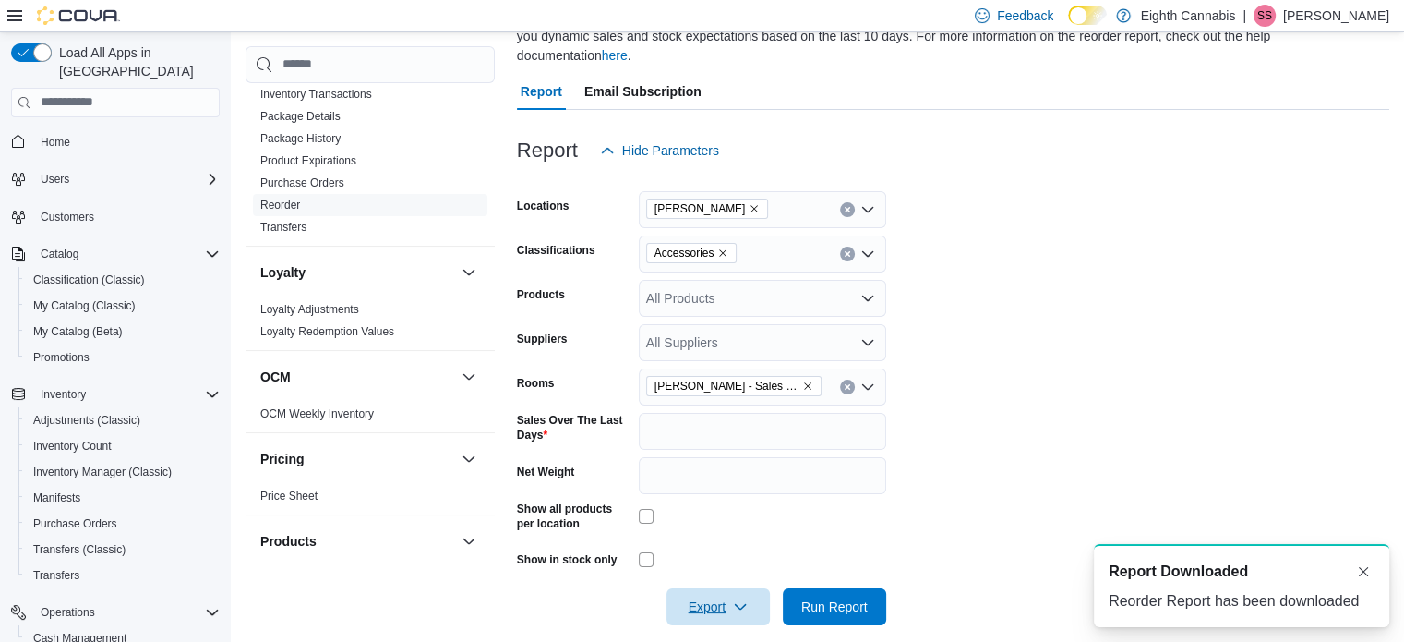
scroll to position [0, 0]
click at [802, 380] on icon "Remove Danforth - Sales Floor from selection in this group" at bounding box center [807, 385] width 11 height 11
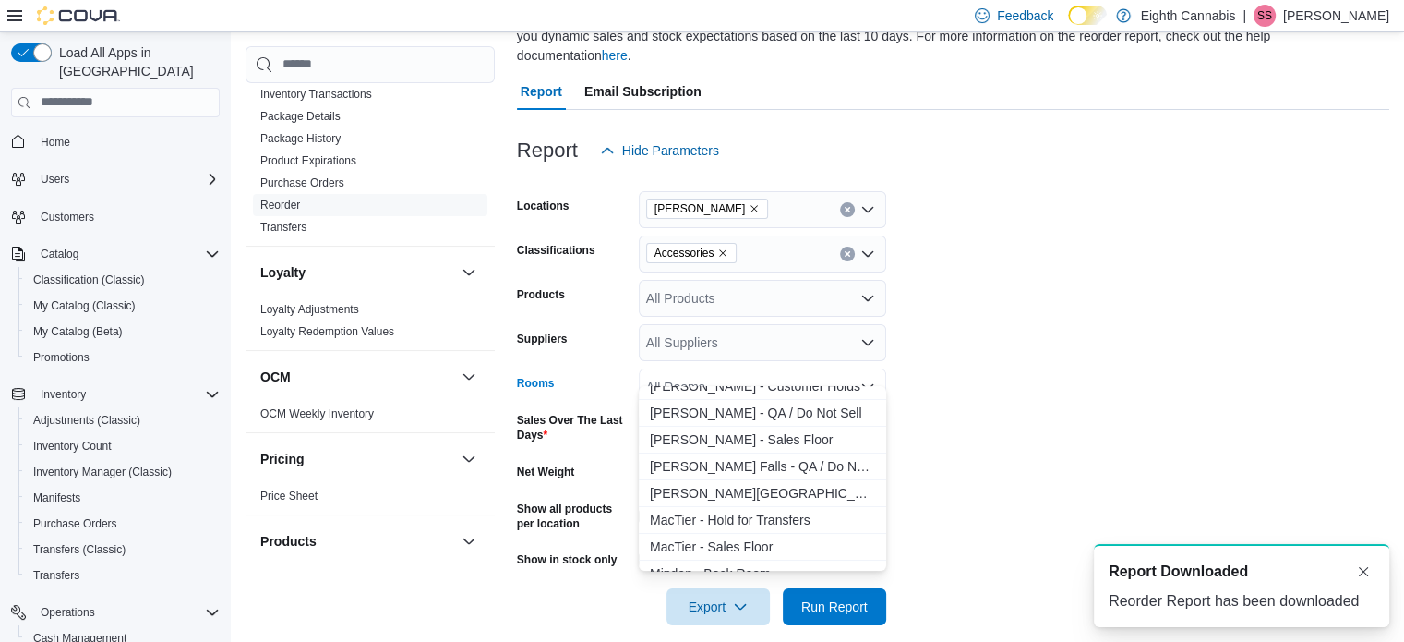
scroll to position [277, 0]
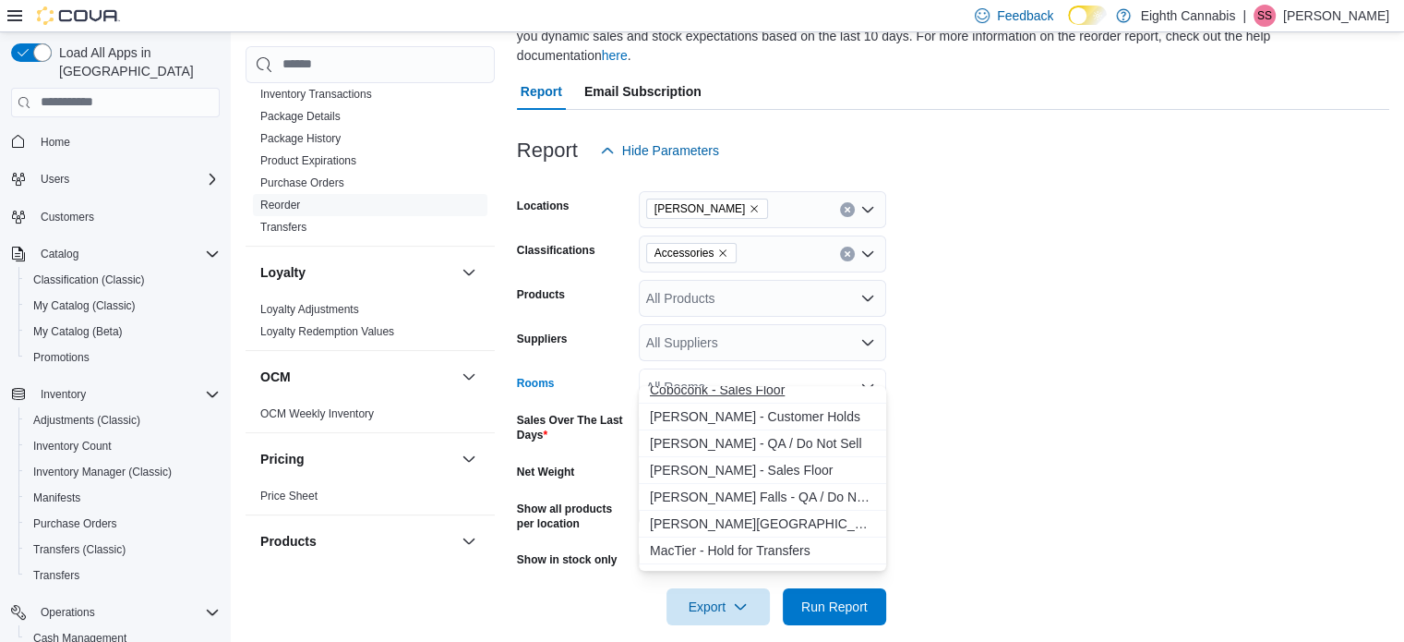
click at [716, 389] on span "Coboconk - Sales Floor" at bounding box center [762, 389] width 225 height 18
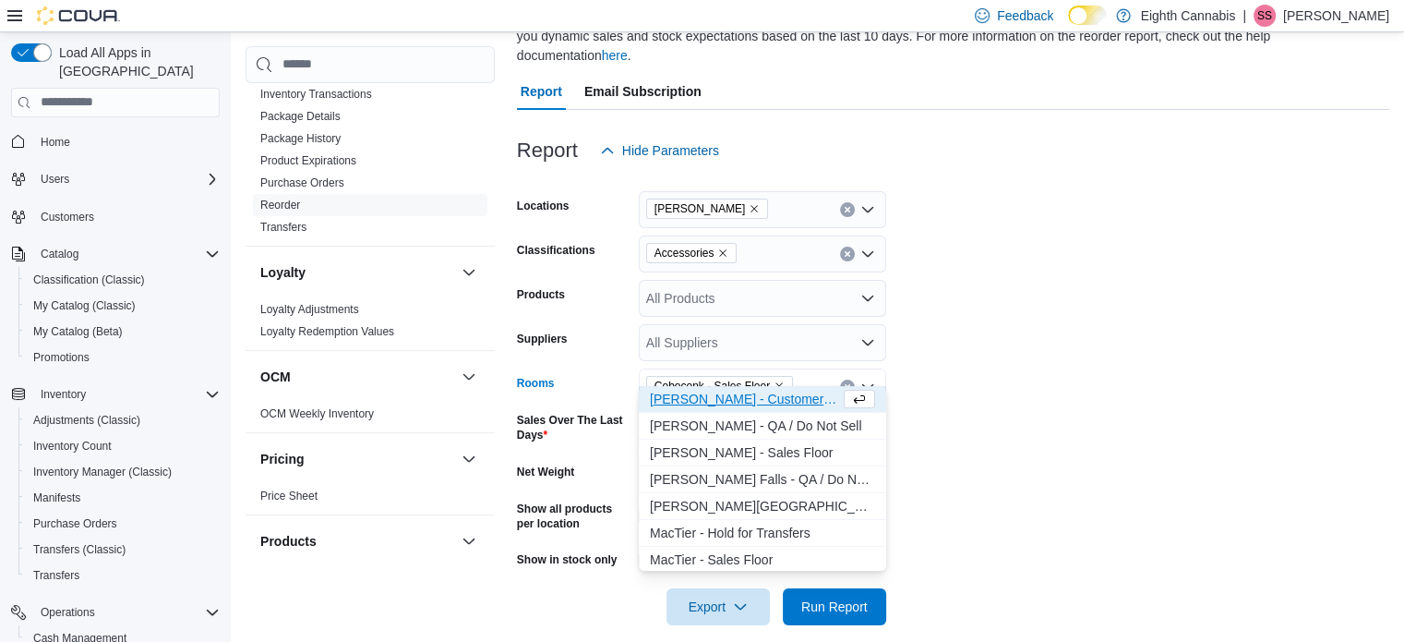
click at [710, 199] on span "[PERSON_NAME]" at bounding box center [708, 208] width 106 height 18
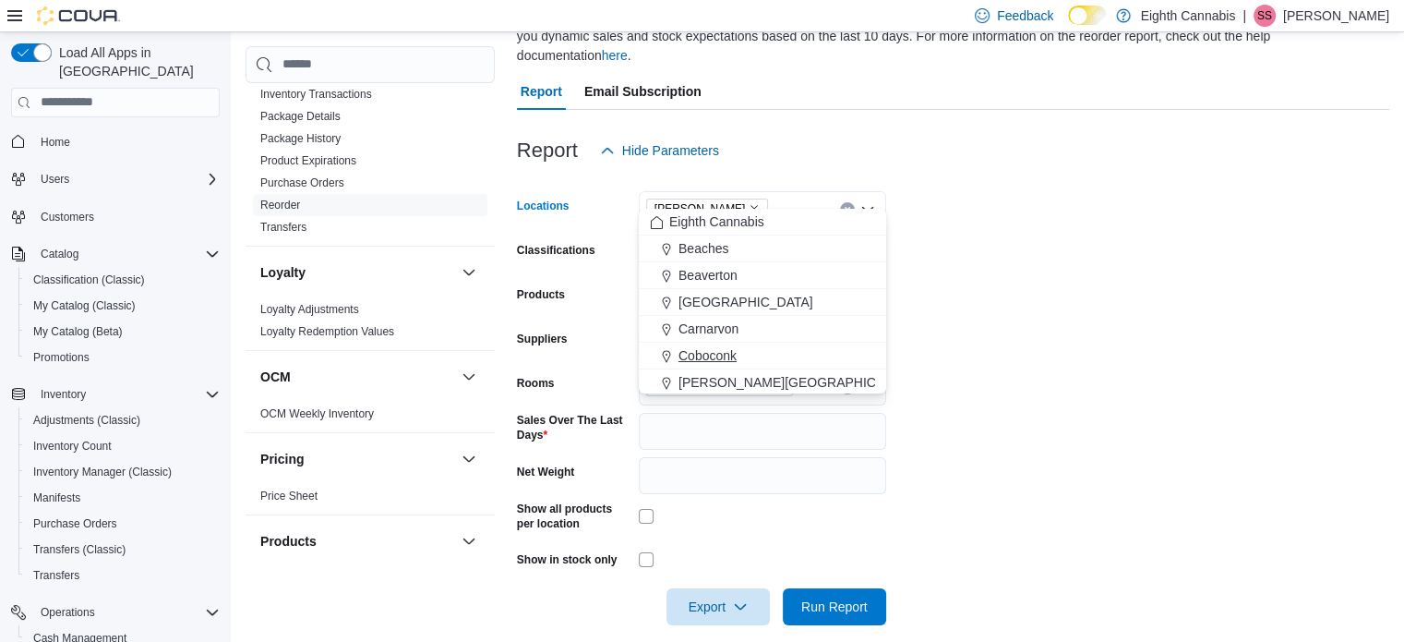
click at [703, 351] on span "Coboconk" at bounding box center [708, 355] width 58 height 18
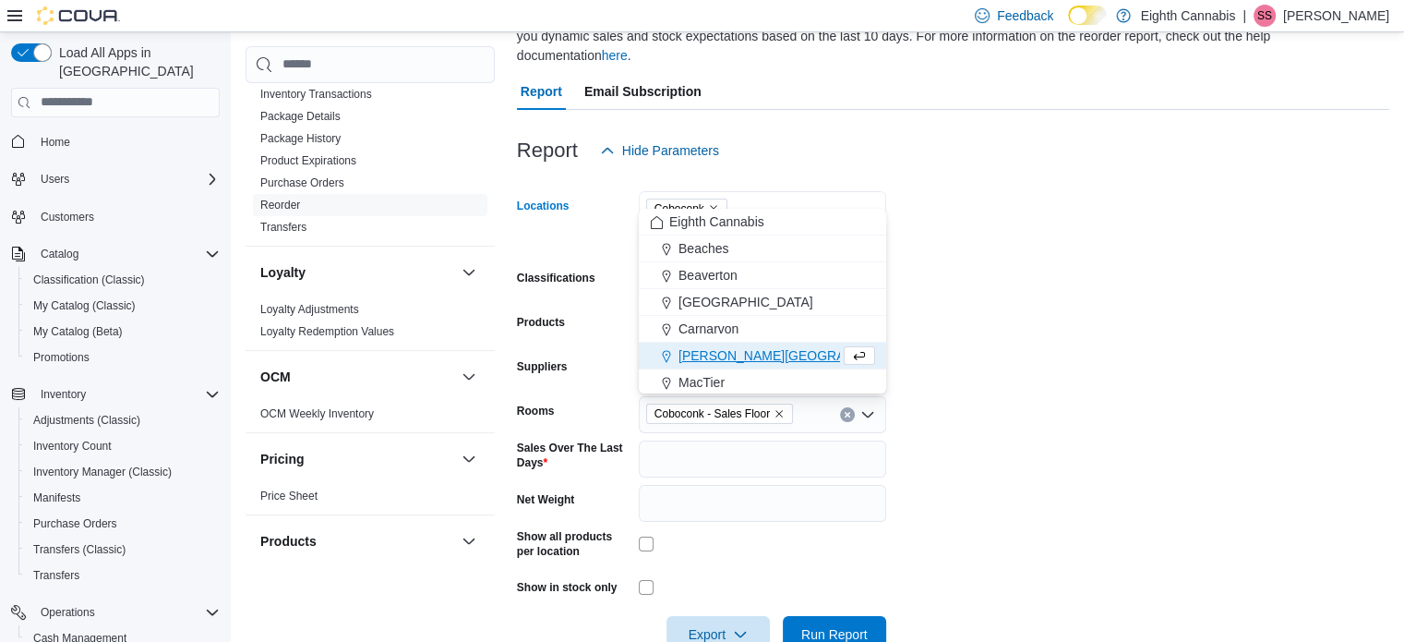
click at [759, 233] on icon "Remove Danforth from selection in this group" at bounding box center [755, 236] width 7 height 7
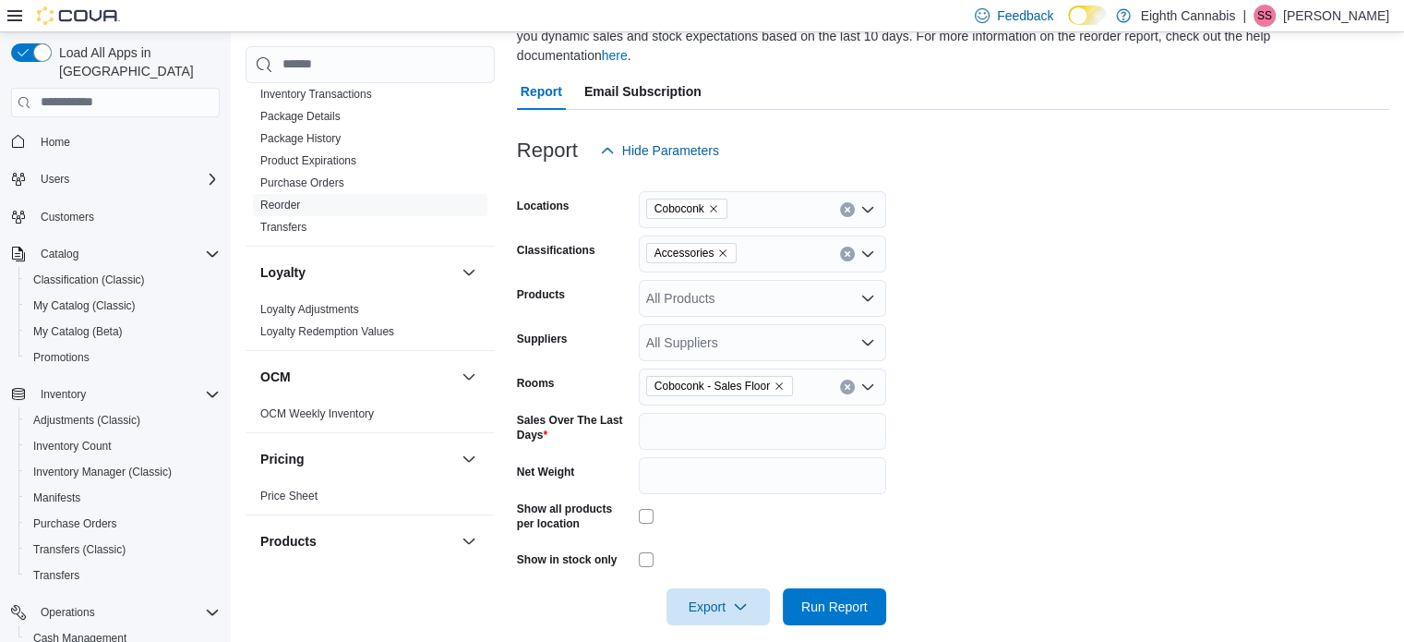
click at [1078, 286] on form "Locations Coboconk Classifications Accessories Products All Products Suppliers …" at bounding box center [953, 397] width 873 height 456
click at [744, 598] on icon "button" at bounding box center [740, 605] width 15 height 15
click at [742, 481] on span "Export to Excel" at bounding box center [721, 473] width 83 height 15
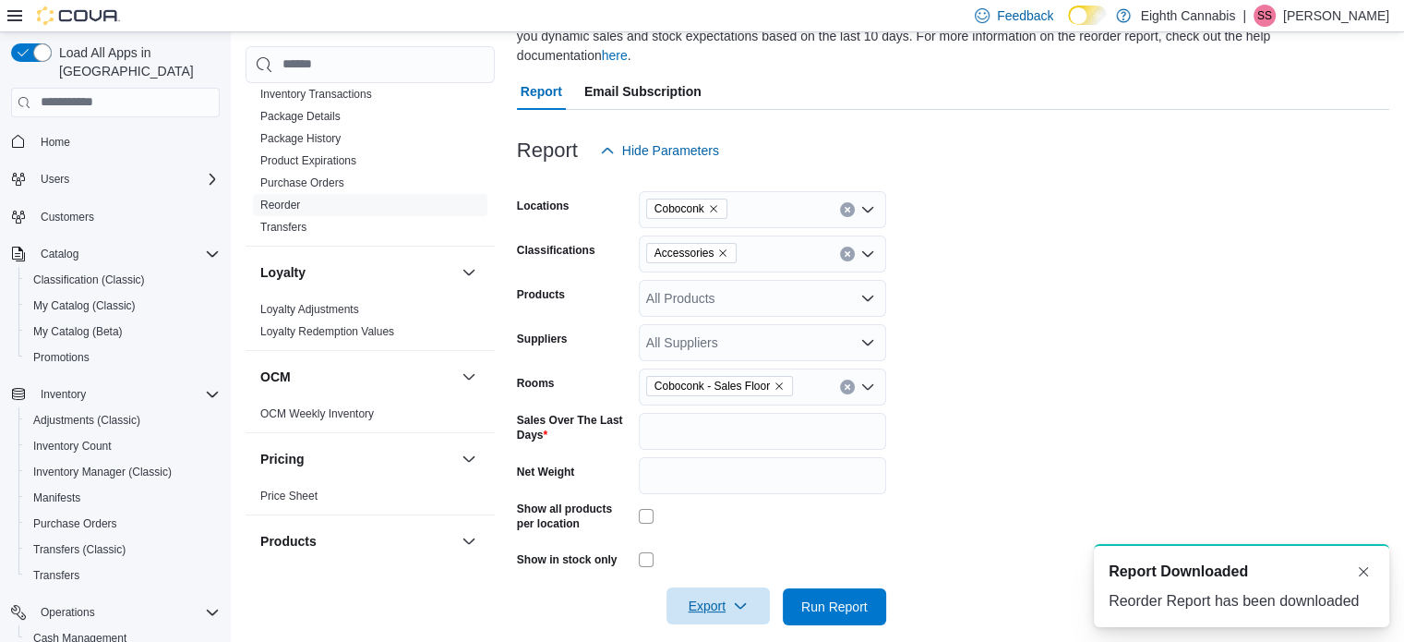
scroll to position [0, 0]
click at [774, 380] on icon "Remove Coboconk - Sales Floor from selection in this group" at bounding box center [779, 385] width 11 height 11
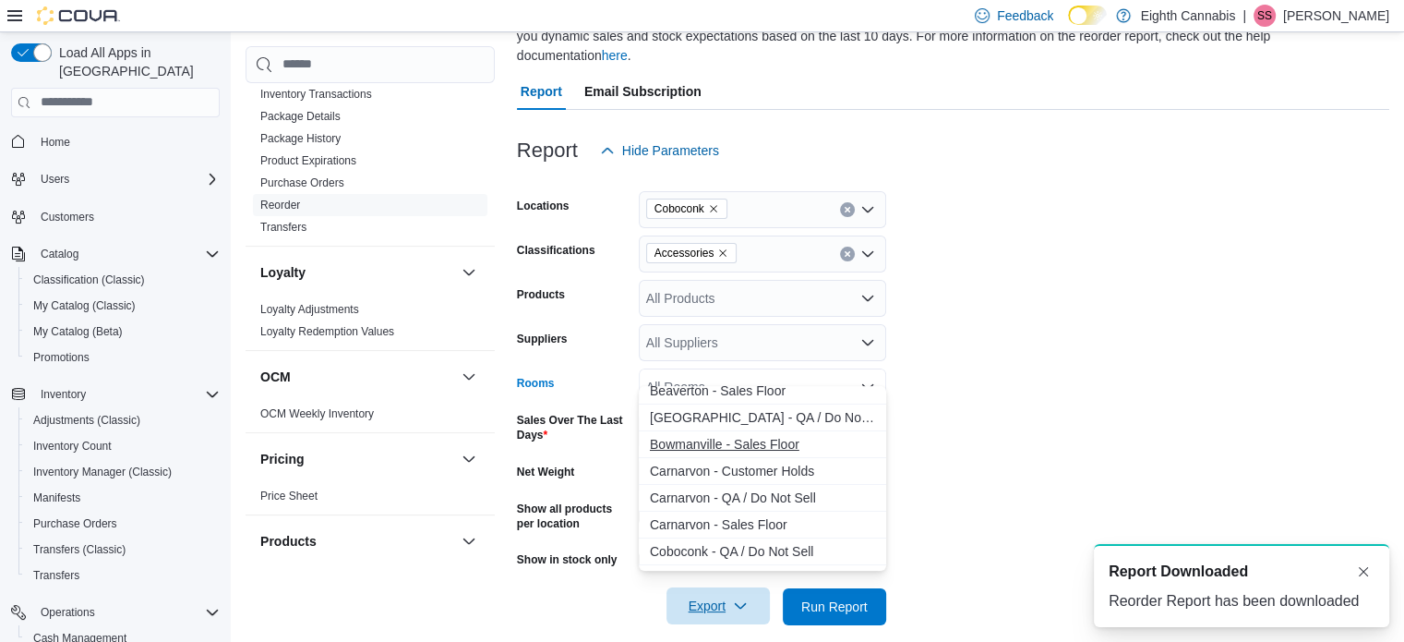
scroll to position [92, 0]
click at [702, 515] on span "Carnarvon - Sales Floor" at bounding box center [762, 521] width 225 height 18
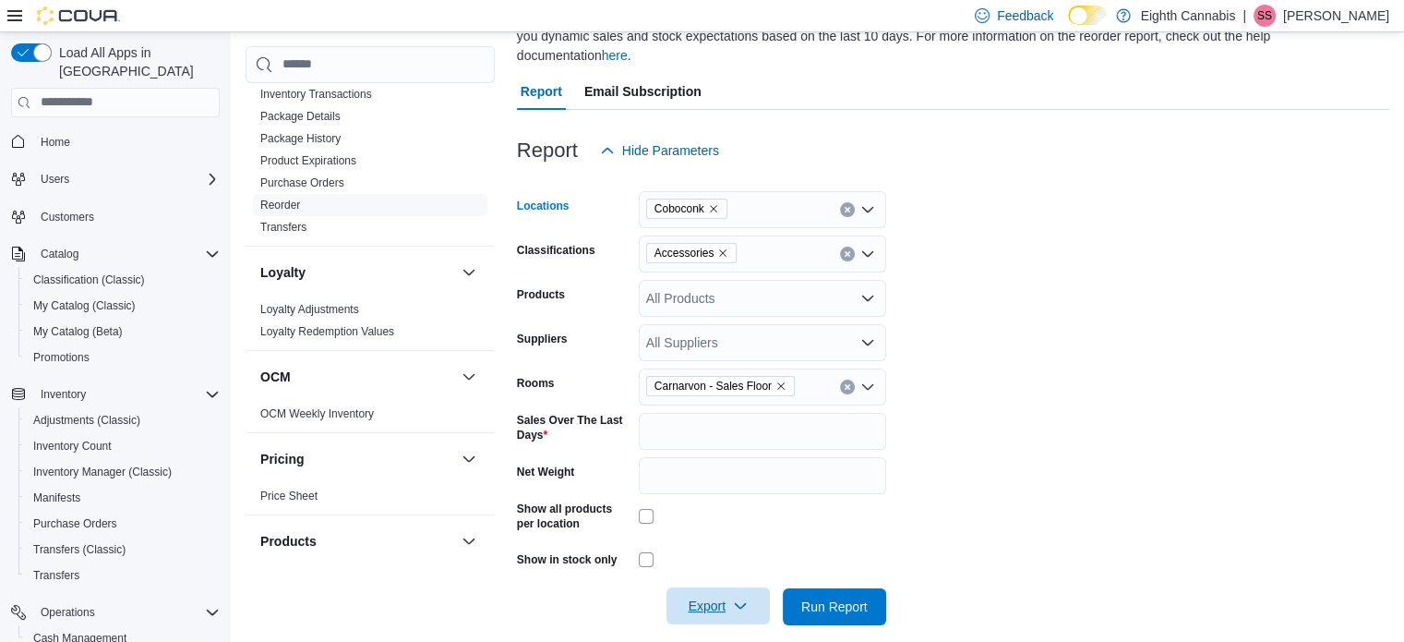
click at [714, 205] on icon "Remove Coboconk from selection in this group" at bounding box center [713, 208] width 7 height 7
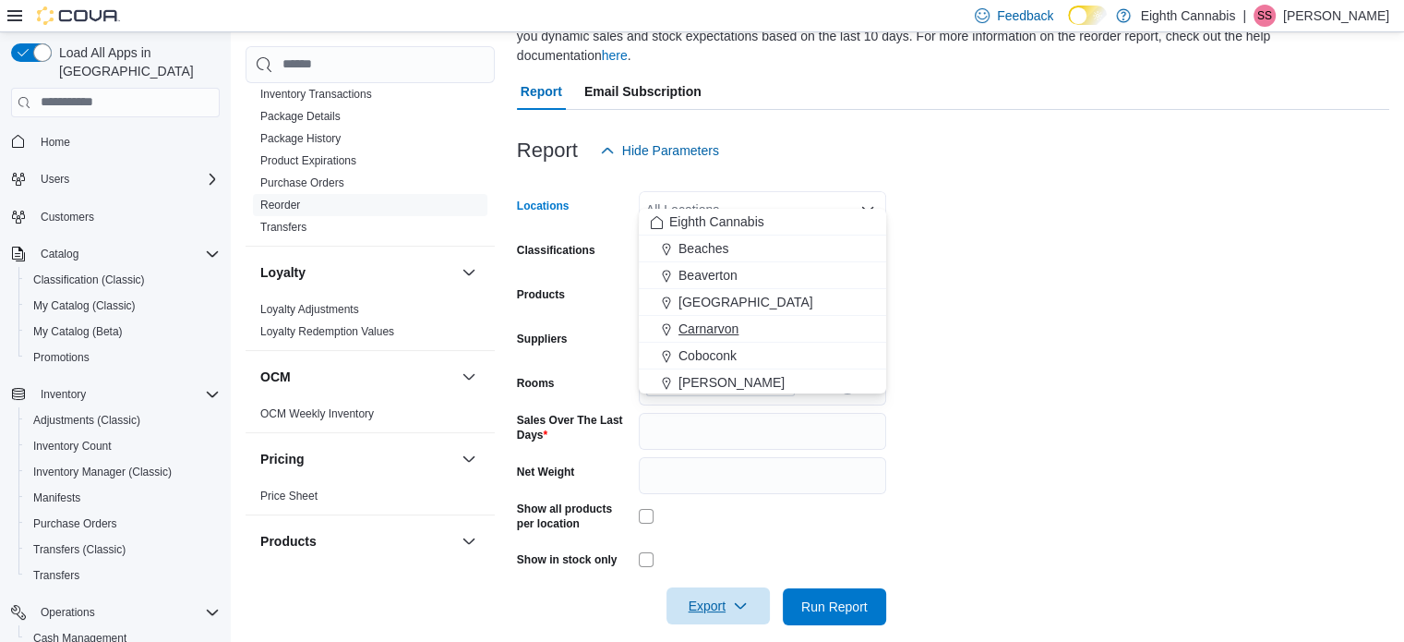
click at [708, 326] on span "Carnarvon" at bounding box center [709, 328] width 60 height 18
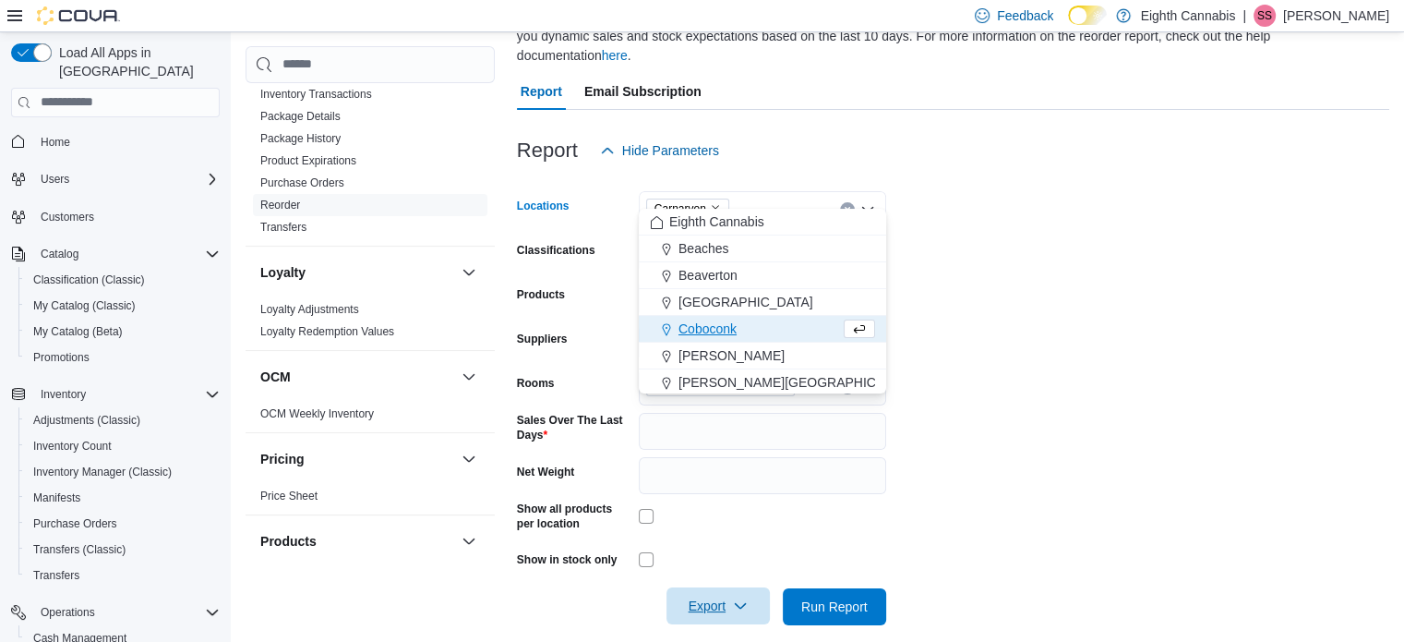
click at [742, 598] on icon "button" at bounding box center [740, 605] width 15 height 15
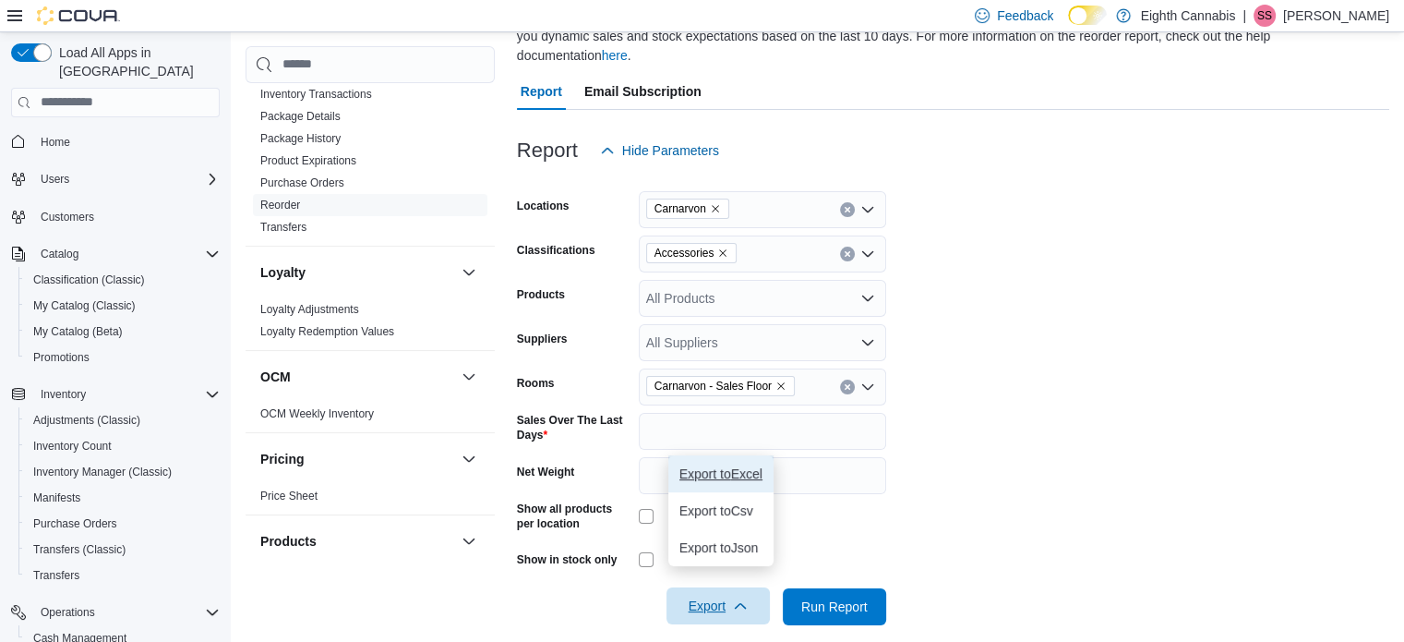
click at [705, 475] on span "Export to Excel" at bounding box center [721, 473] width 83 height 15
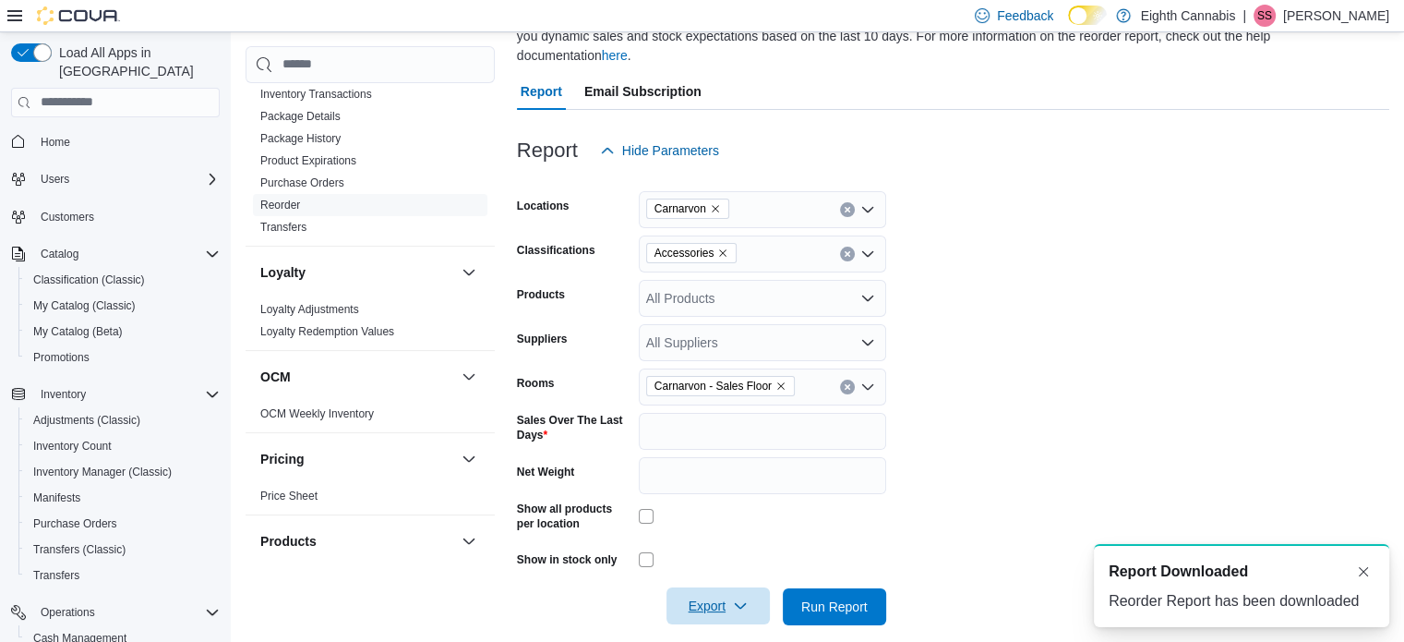
scroll to position [0, 0]
click at [778, 380] on icon "Remove Carnarvon - Sales Floor from selection in this group" at bounding box center [781, 385] width 11 height 11
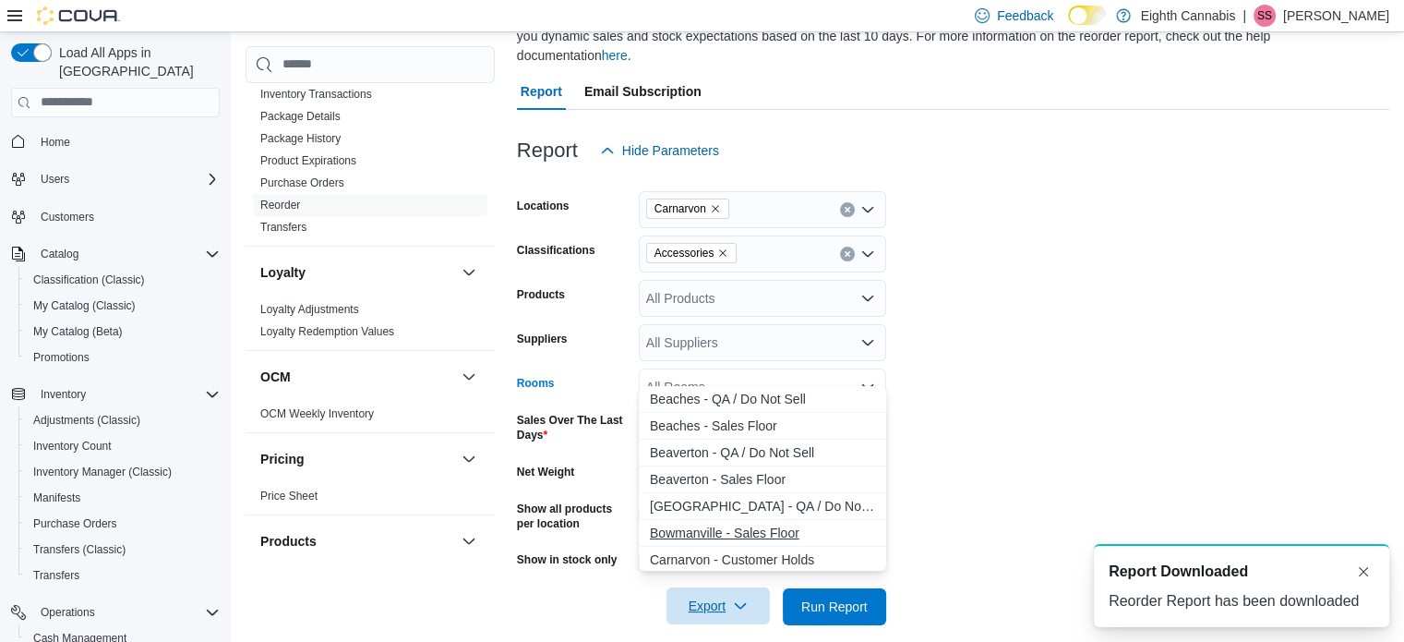
click at [702, 524] on span "Bowmanville - Sales Floor" at bounding box center [762, 533] width 225 height 18
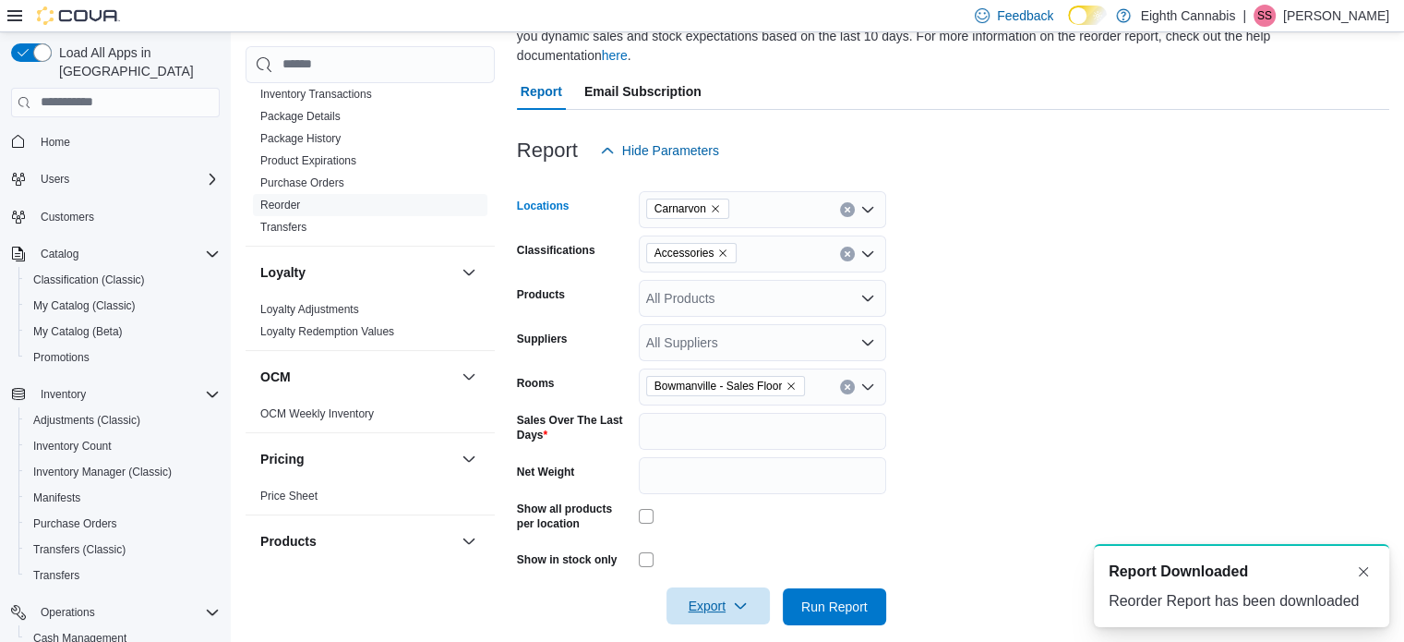
click at [711, 199] on span "Carnarvon" at bounding box center [688, 208] width 66 height 18
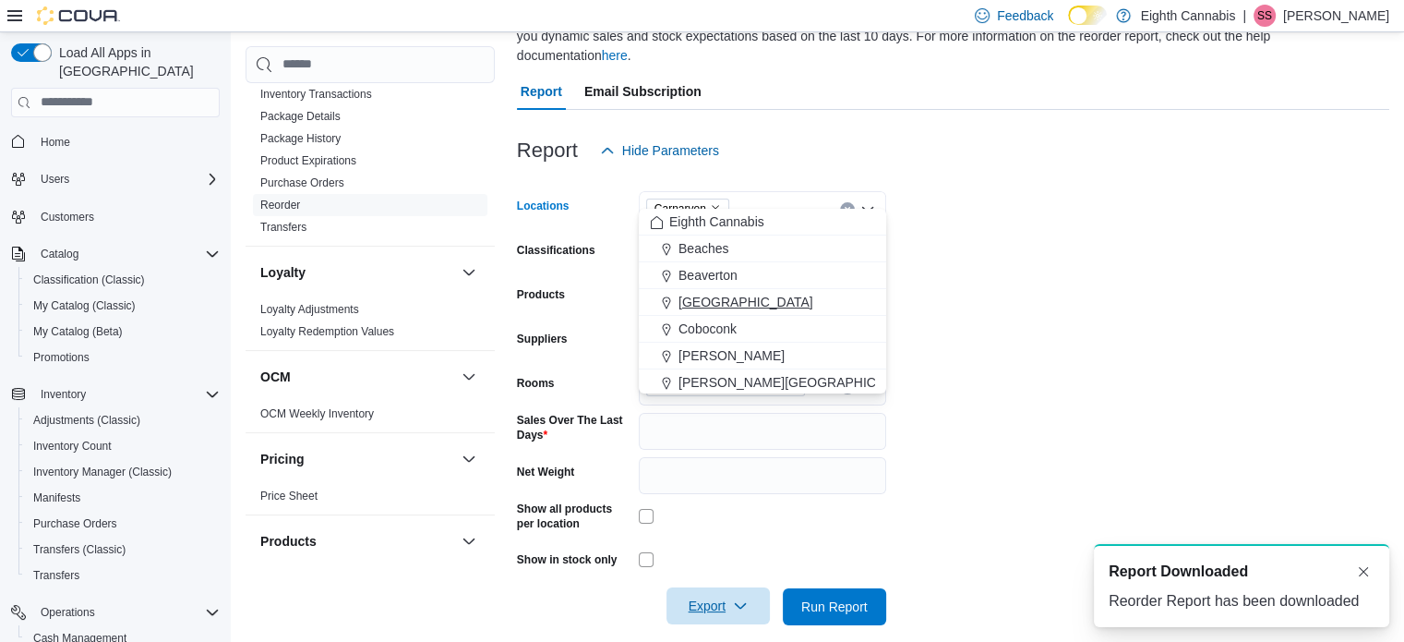
click at [696, 303] on span "Bowmanville" at bounding box center [746, 302] width 135 height 18
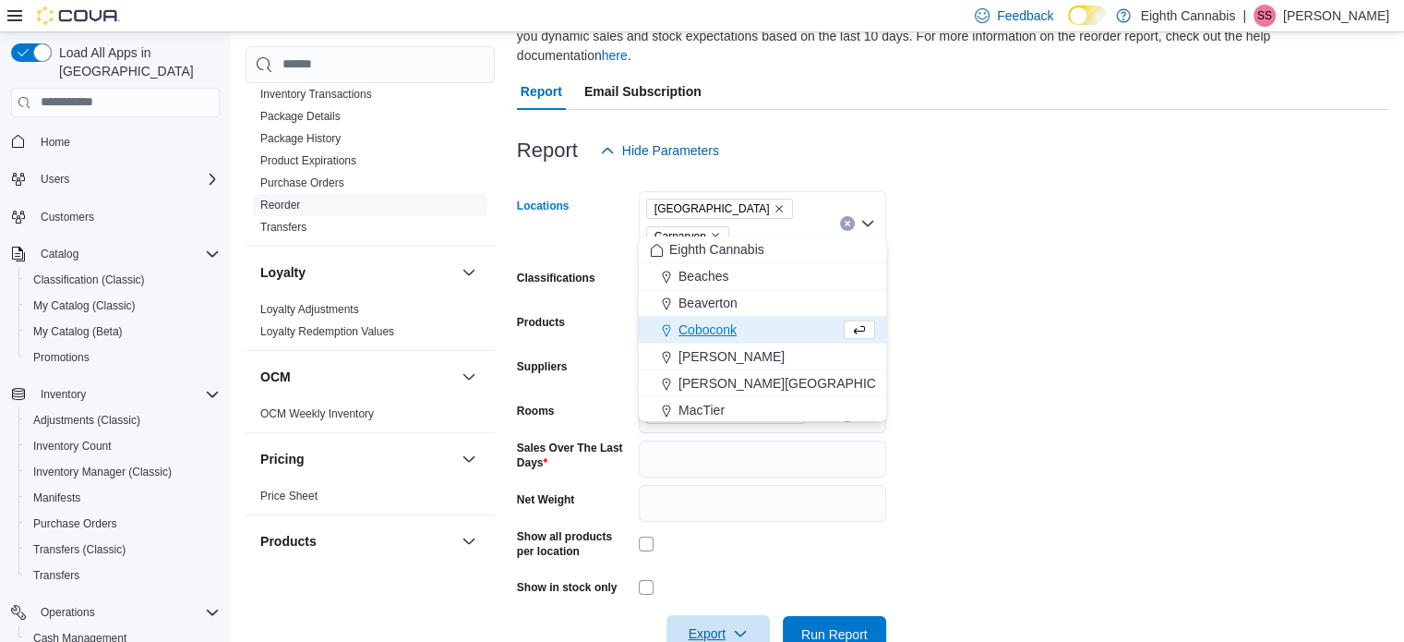
click at [713, 233] on icon "Remove Carnarvon from selection in this group" at bounding box center [715, 236] width 7 height 7
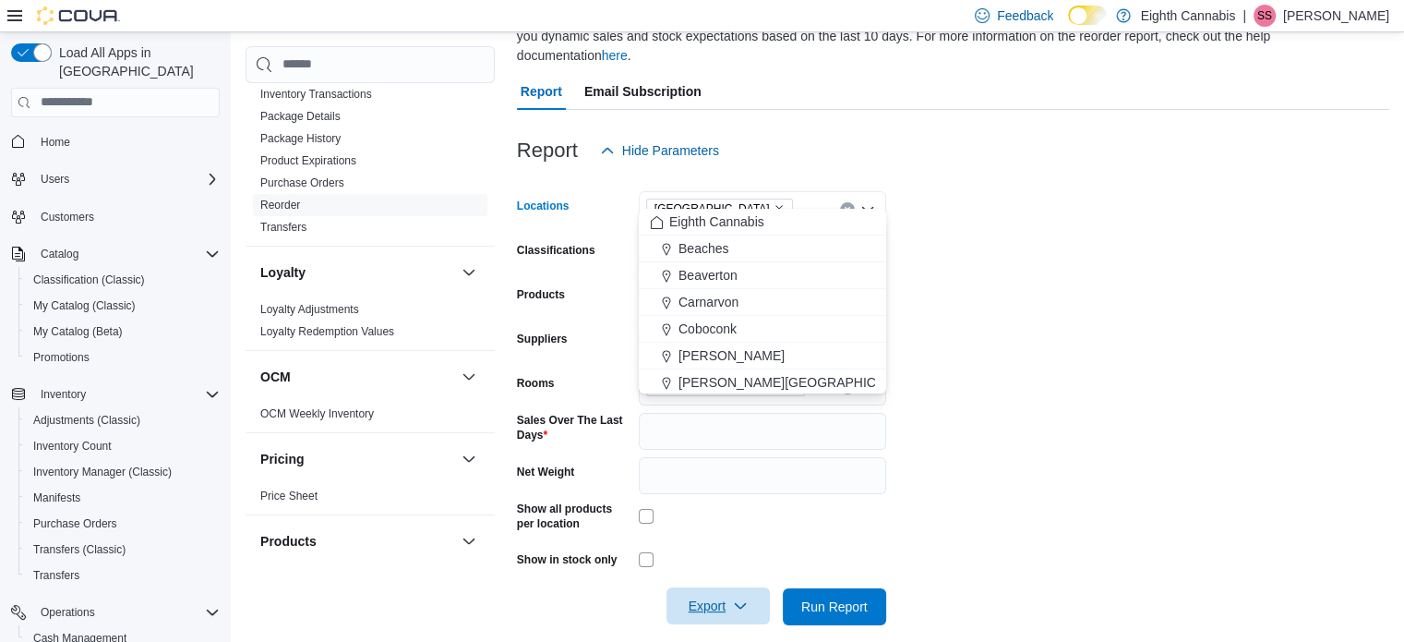
click at [1134, 435] on form "Locations Bowmanville Combo box. Selected. Bowmanville. Press Backspace to dele…" at bounding box center [953, 397] width 873 height 456
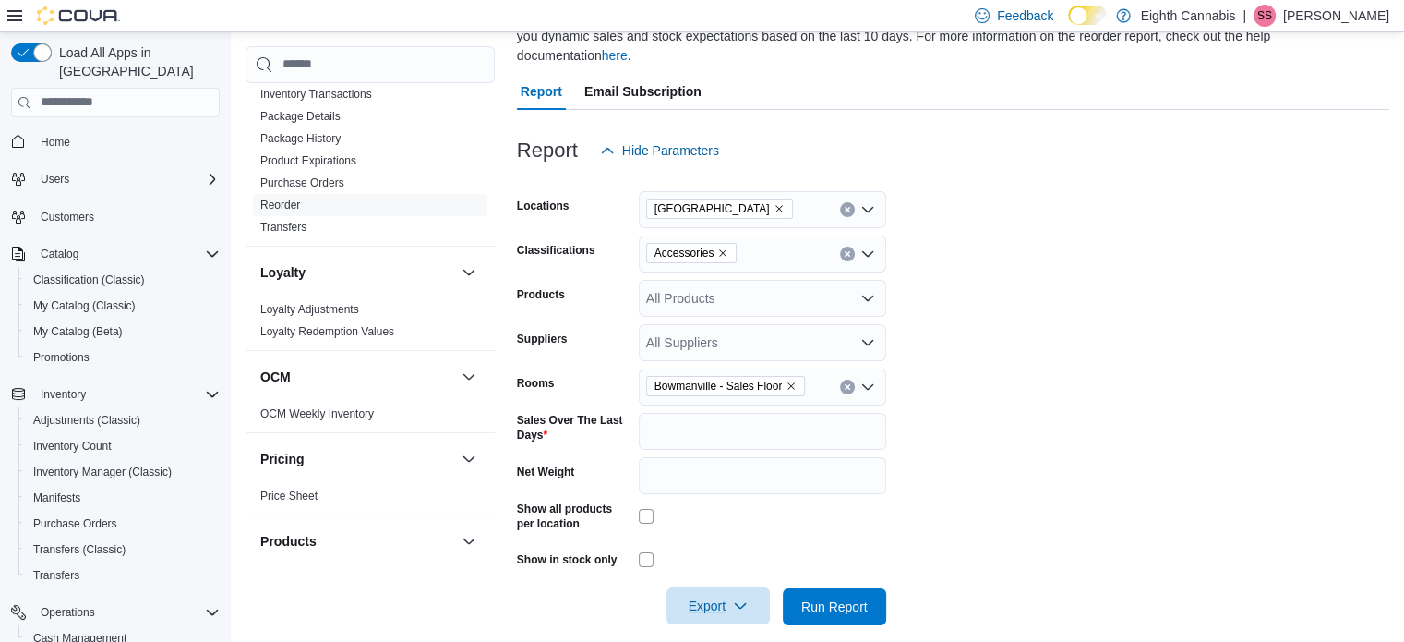
click at [733, 594] on span "Export" at bounding box center [718, 605] width 81 height 37
click at [723, 470] on span "Export to Excel" at bounding box center [721, 473] width 83 height 15
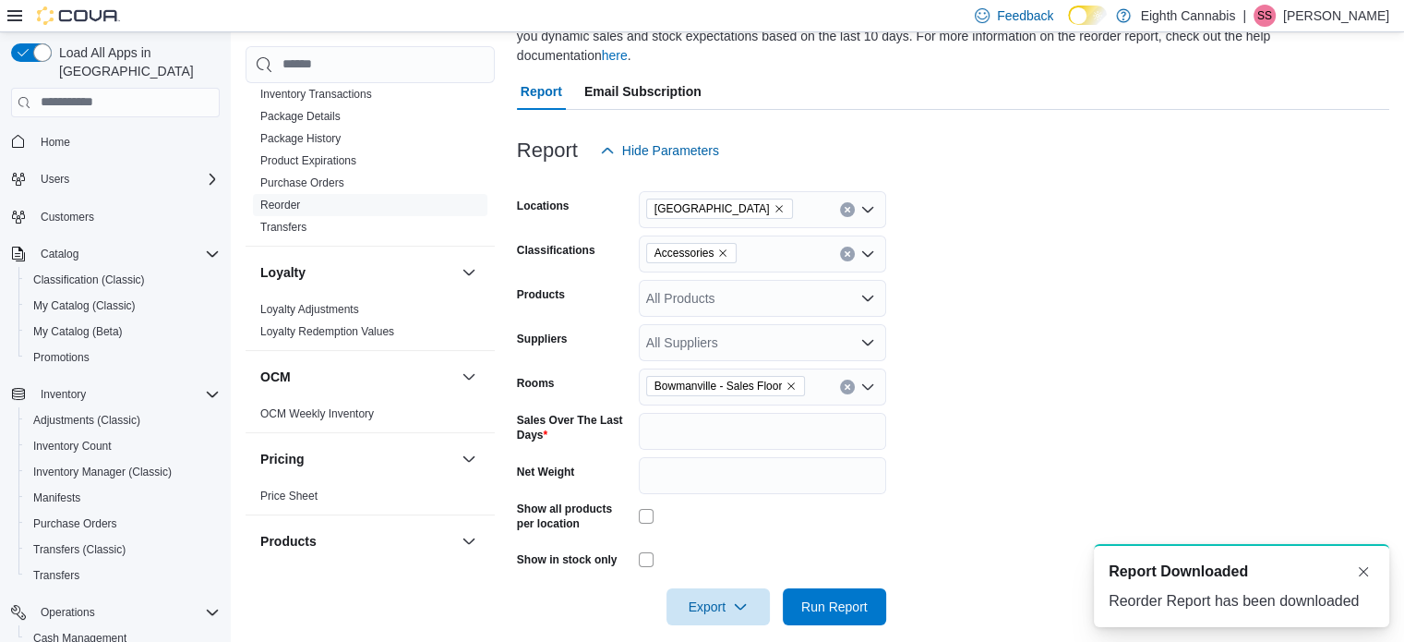
click at [790, 380] on icon "Remove Bowmanville - Sales Floor from selection in this group" at bounding box center [791, 385] width 11 height 11
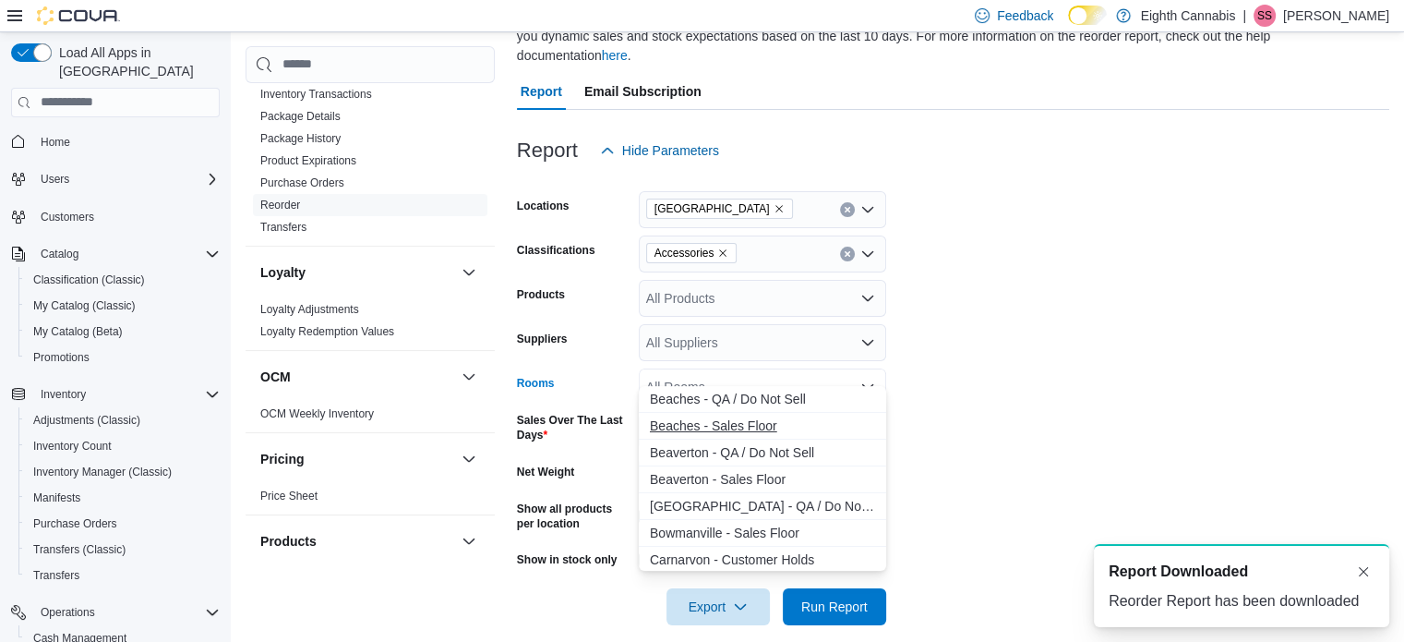
click at [684, 416] on span "Beaches - Sales Floor" at bounding box center [762, 425] width 225 height 18
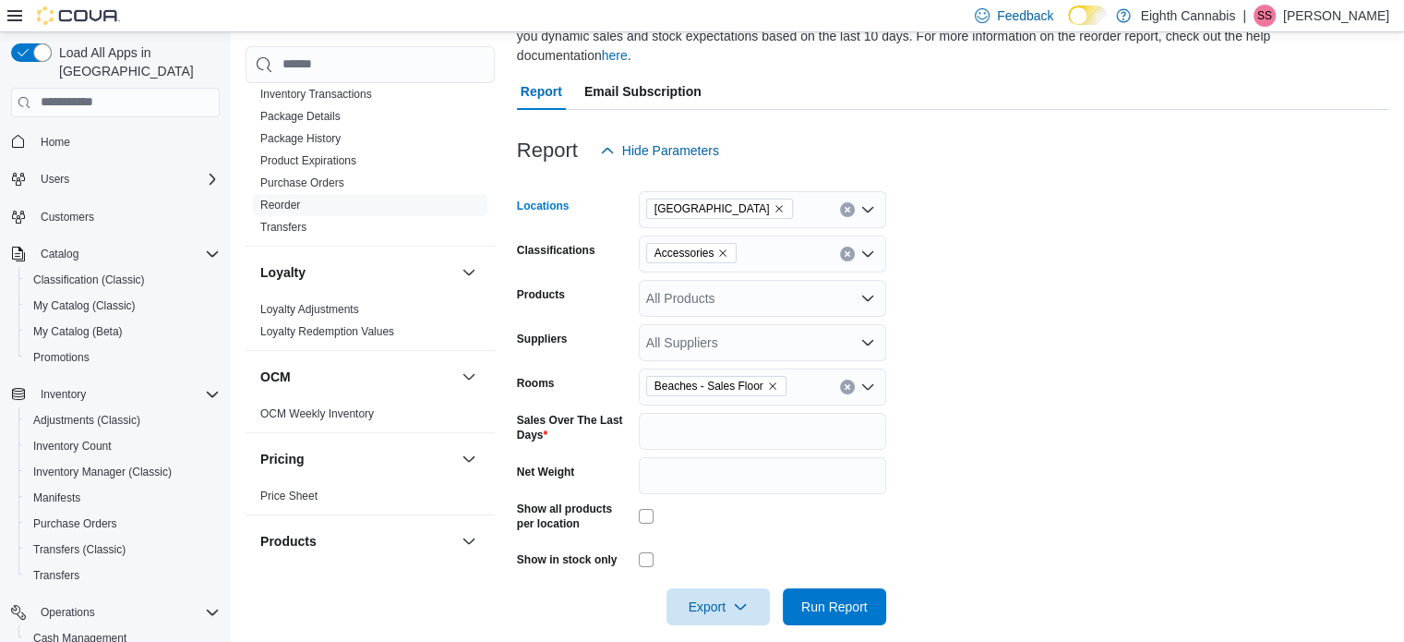
click at [774, 203] on icon "Remove Bowmanville from selection in this group" at bounding box center [779, 208] width 11 height 11
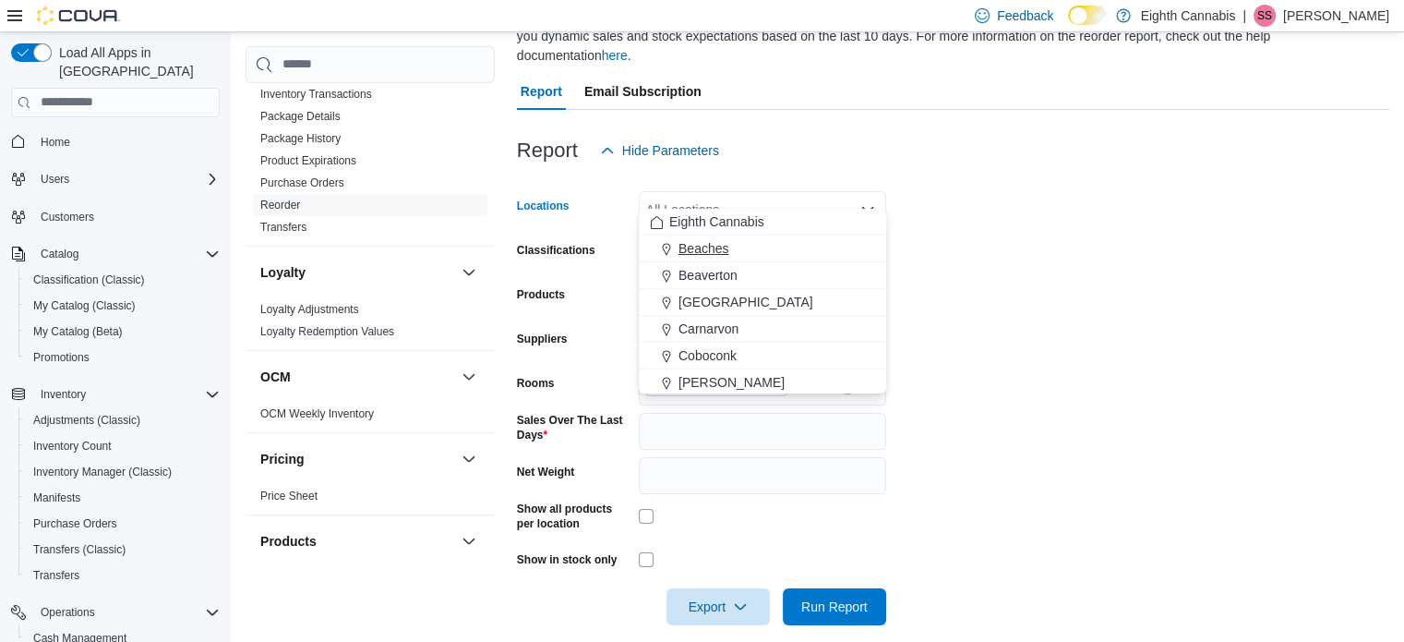
click at [694, 241] on span "Beaches" at bounding box center [704, 248] width 50 height 18
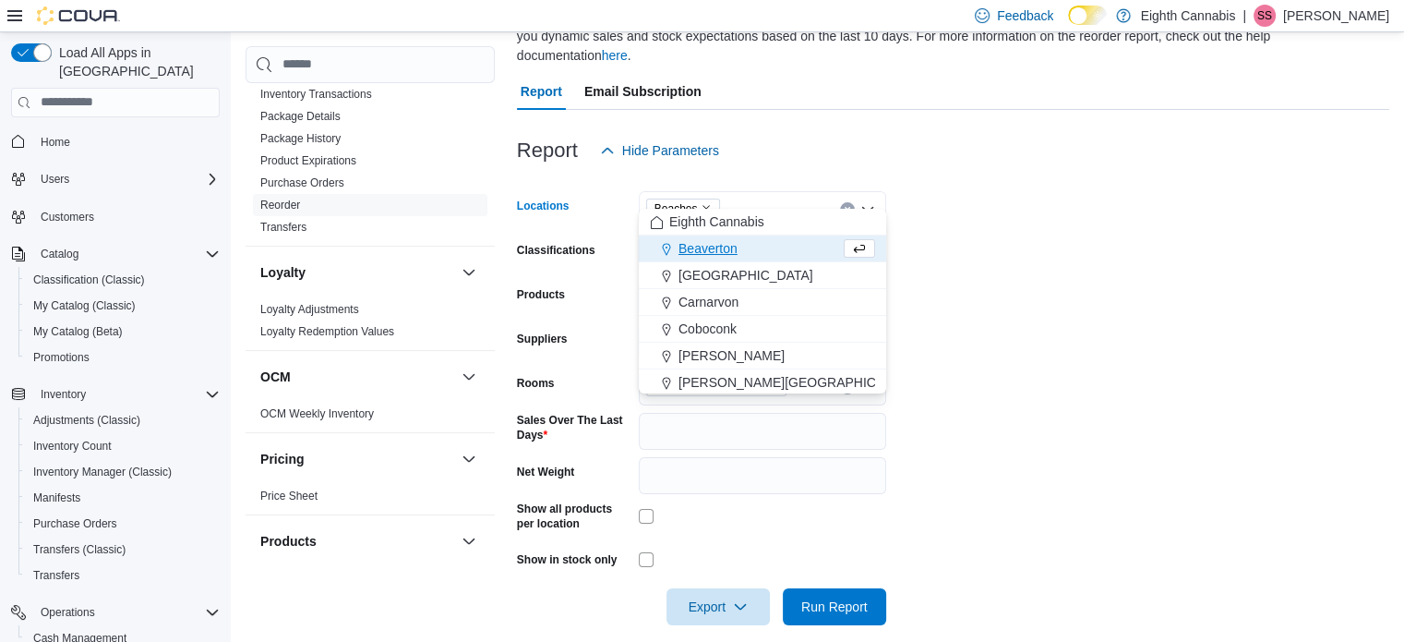
drag, startPoint x: 1118, startPoint y: 258, endPoint x: 1104, endPoint y: 269, distance: 17.7
click at [1117, 258] on form "Locations Beaches Combo box. Selected. Beaches. Press Backspace to delete Beach…" at bounding box center [953, 397] width 873 height 456
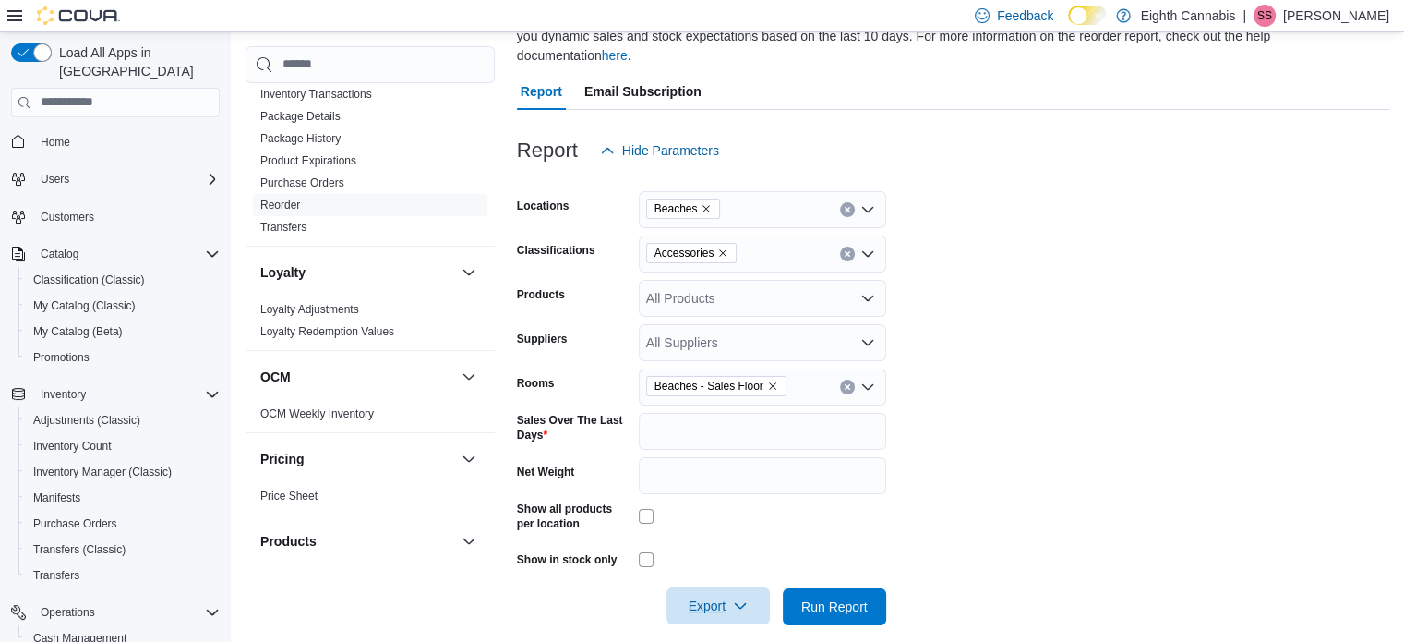
click at [740, 598] on icon "button" at bounding box center [740, 605] width 15 height 15
click at [710, 475] on span "Export to Excel" at bounding box center [721, 473] width 83 height 15
